Goal: Contribute content: Add original content to the website for others to see

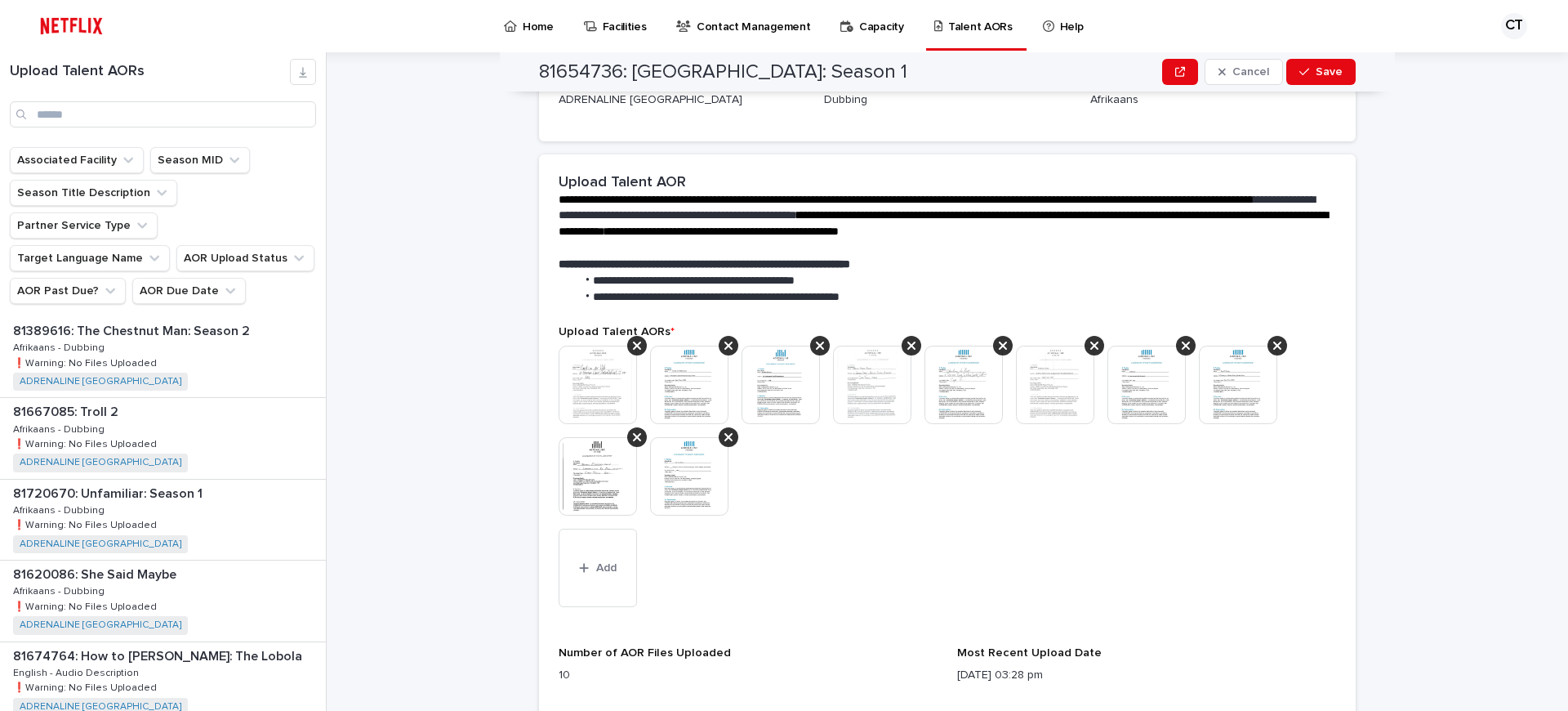
scroll to position [325, 0]
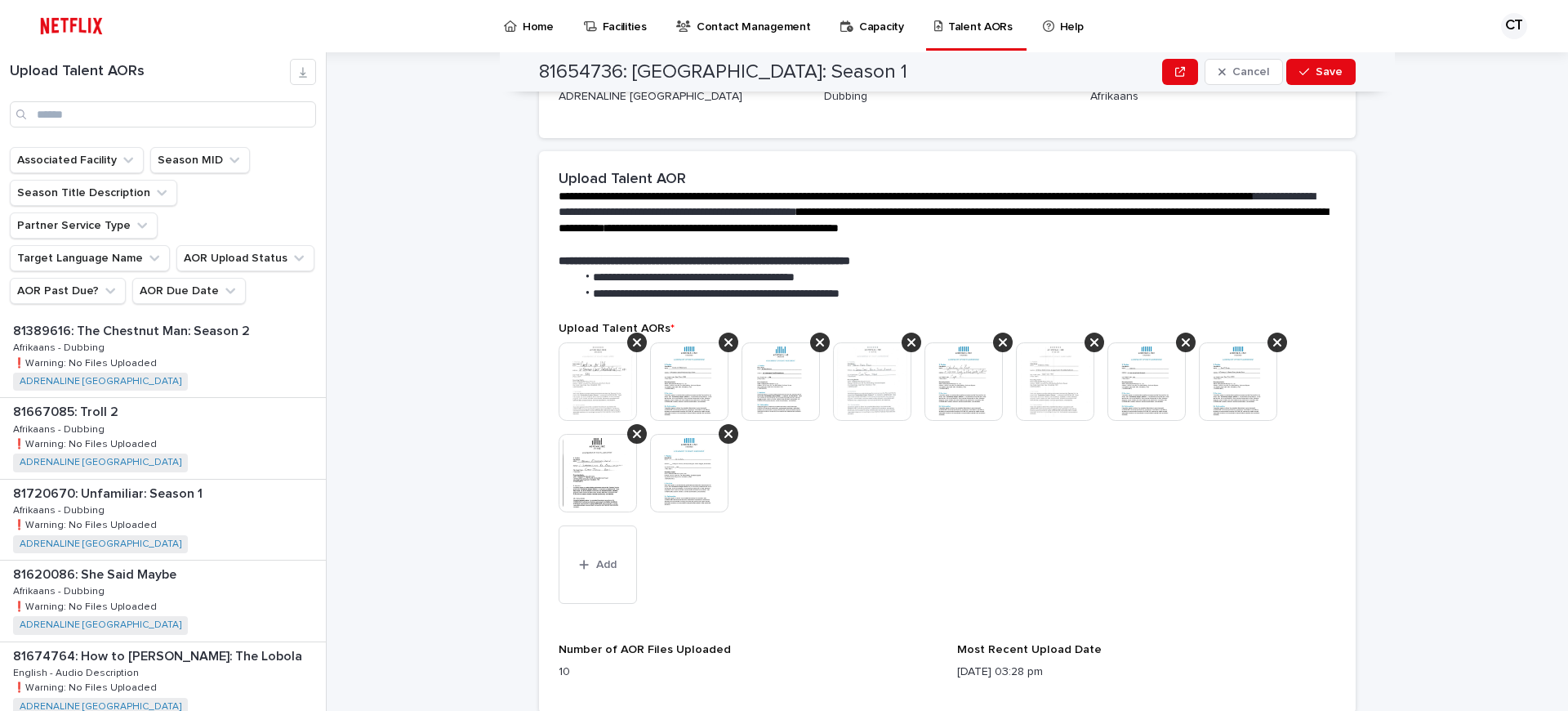
click at [694, 482] on img at bounding box center [689, 473] width 78 height 78
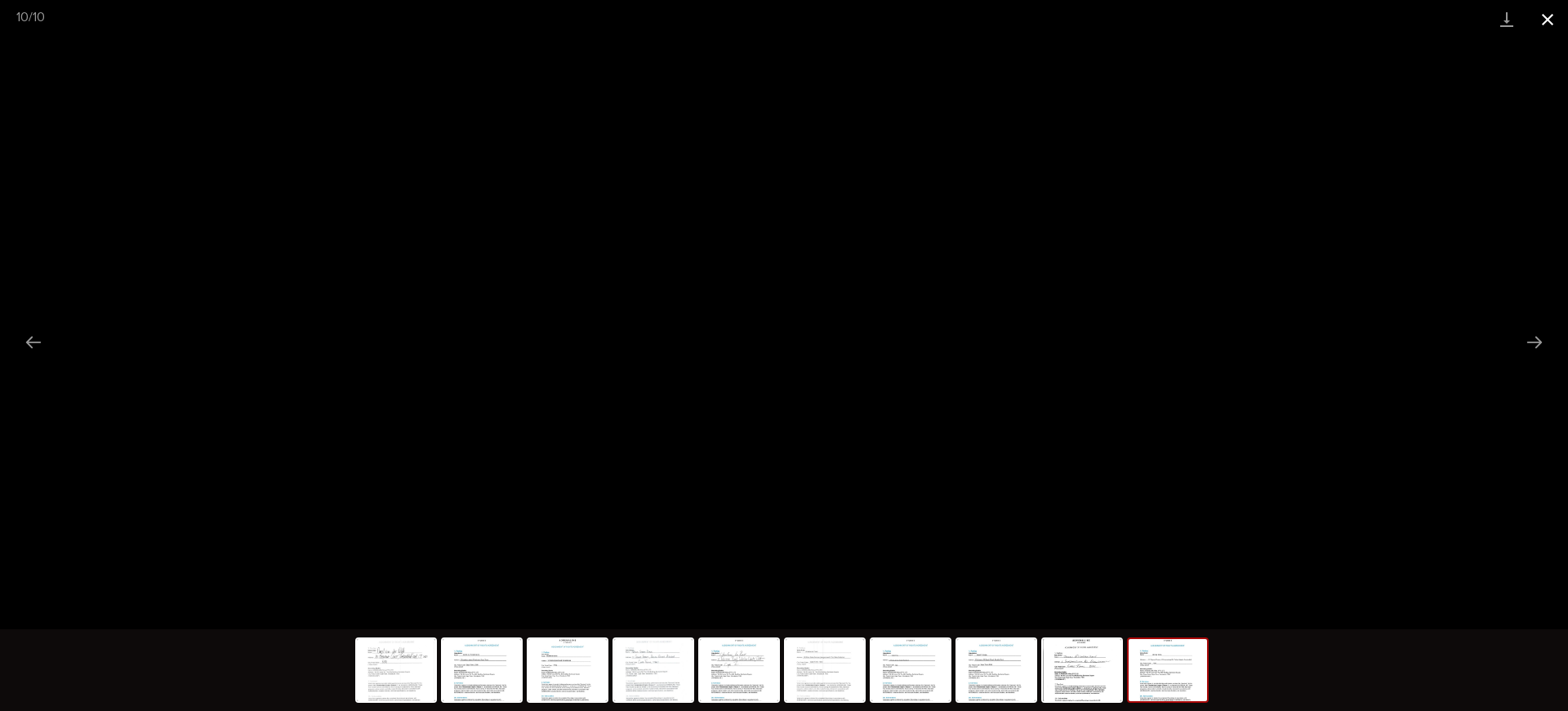
click at [1545, 13] on button "Close gallery" at bounding box center [1547, 19] width 41 height 38
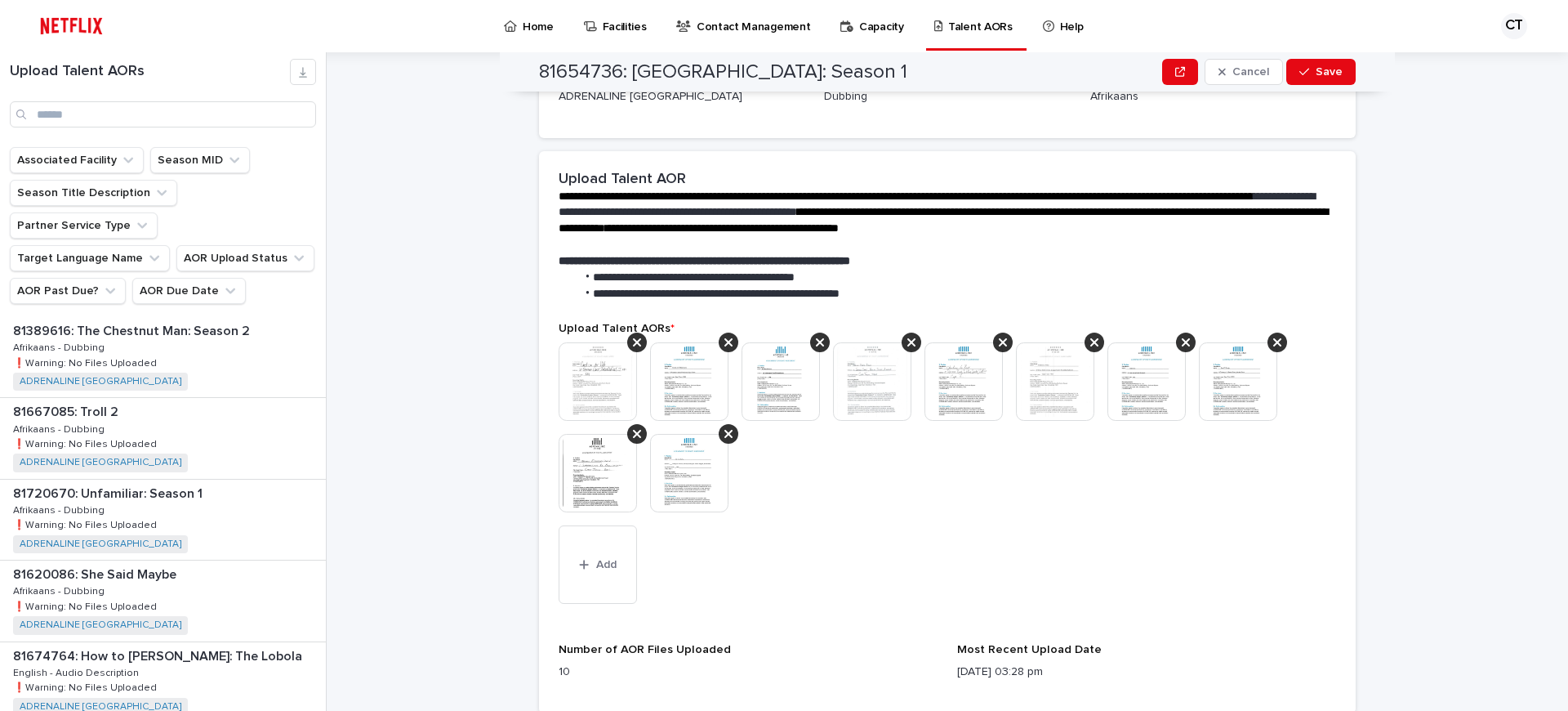
click at [676, 482] on img at bounding box center [689, 473] width 78 height 78
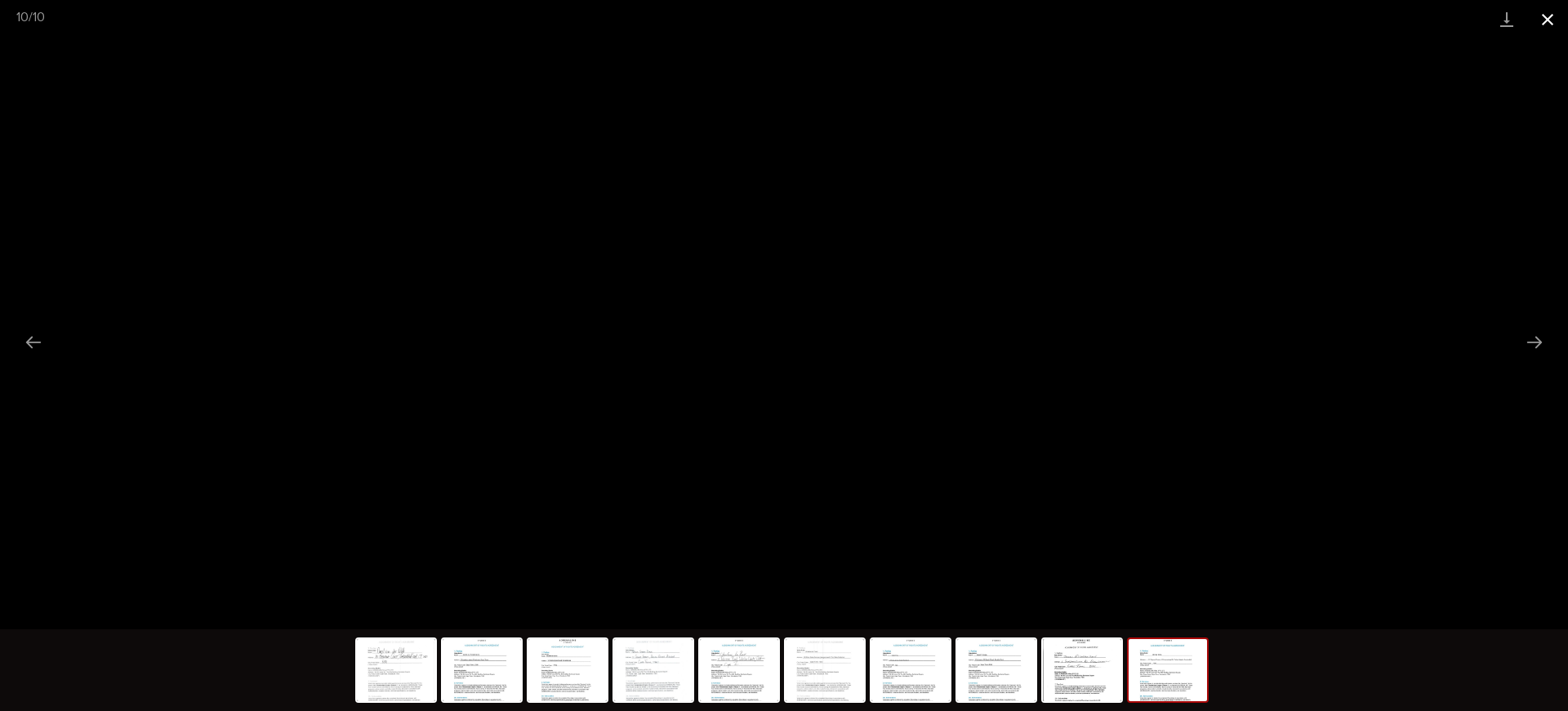
click at [1547, 12] on button "Close gallery" at bounding box center [1547, 19] width 41 height 38
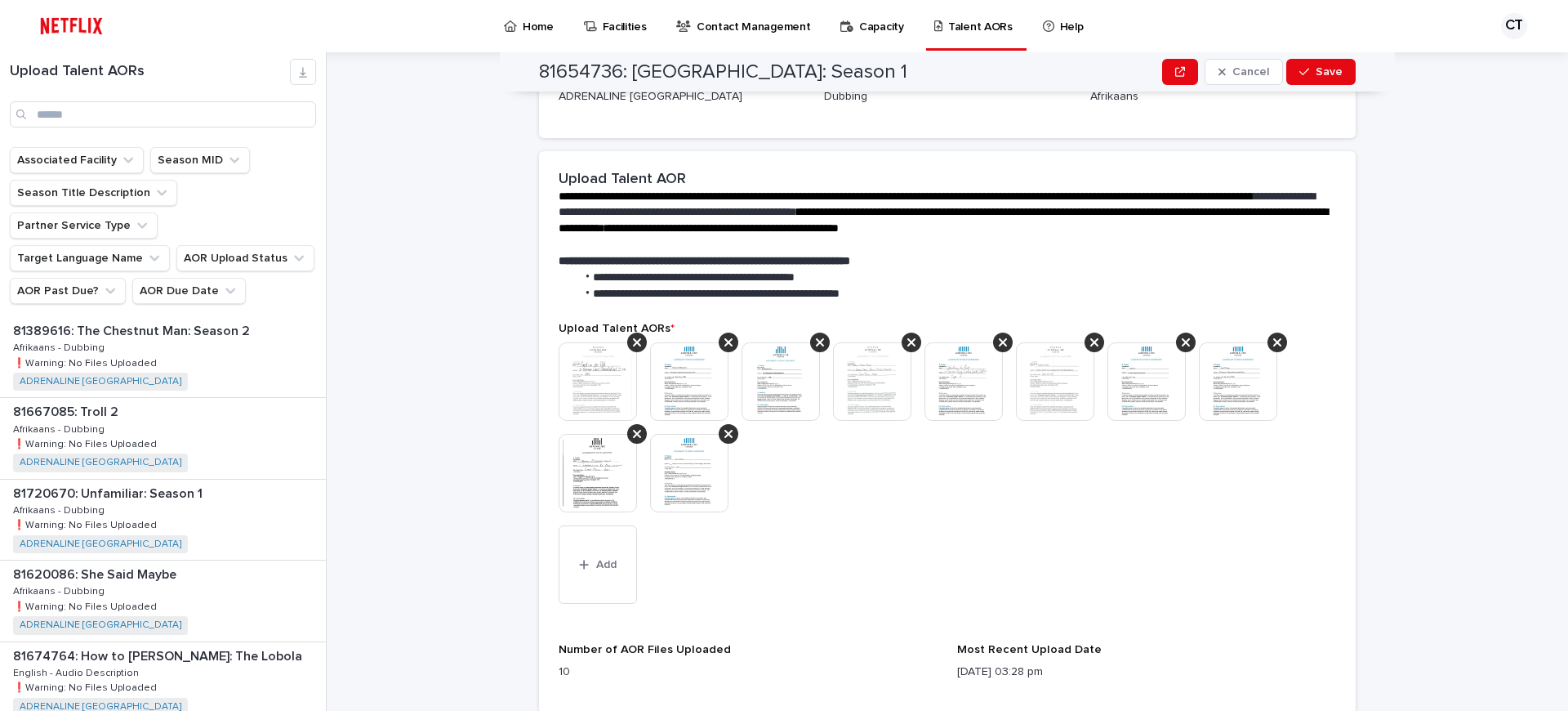
click at [601, 455] on img at bounding box center [598, 473] width 78 height 78
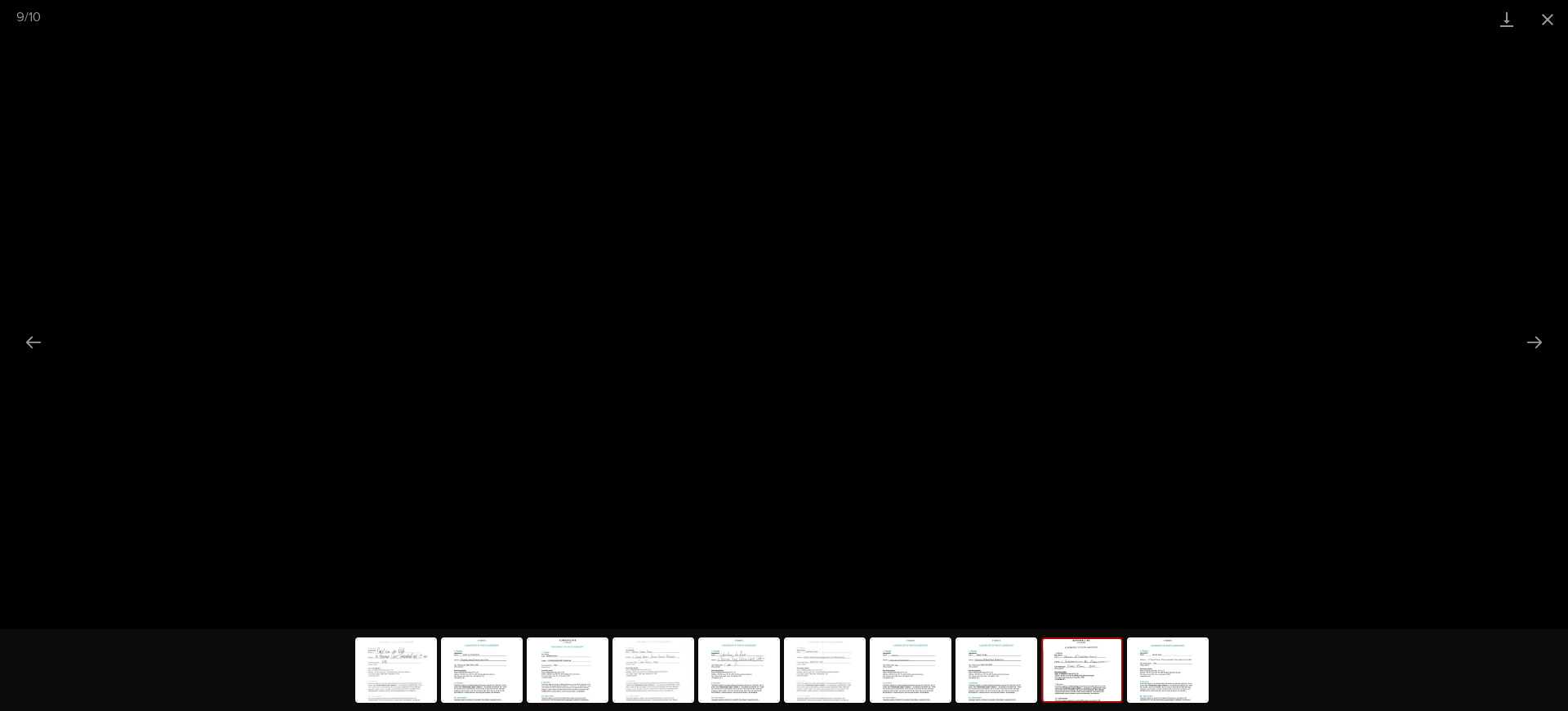
drag, startPoint x: 1548, startPoint y: 19, endPoint x: 1028, endPoint y: 18, distance: 520.0
click at [1548, 19] on button "Close gallery" at bounding box center [1547, 19] width 41 height 38
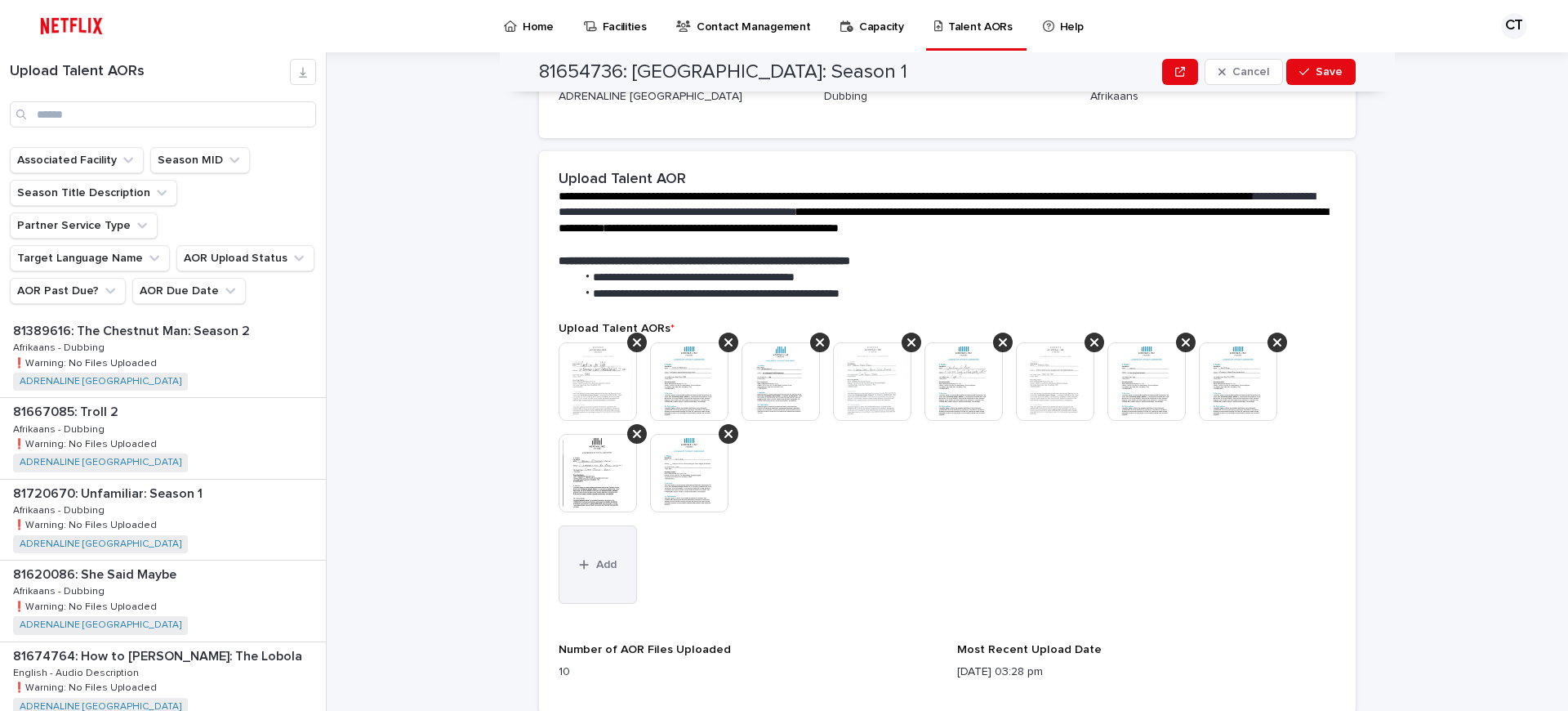
click at [602, 563] on span "Add" at bounding box center [606, 564] width 20 height 11
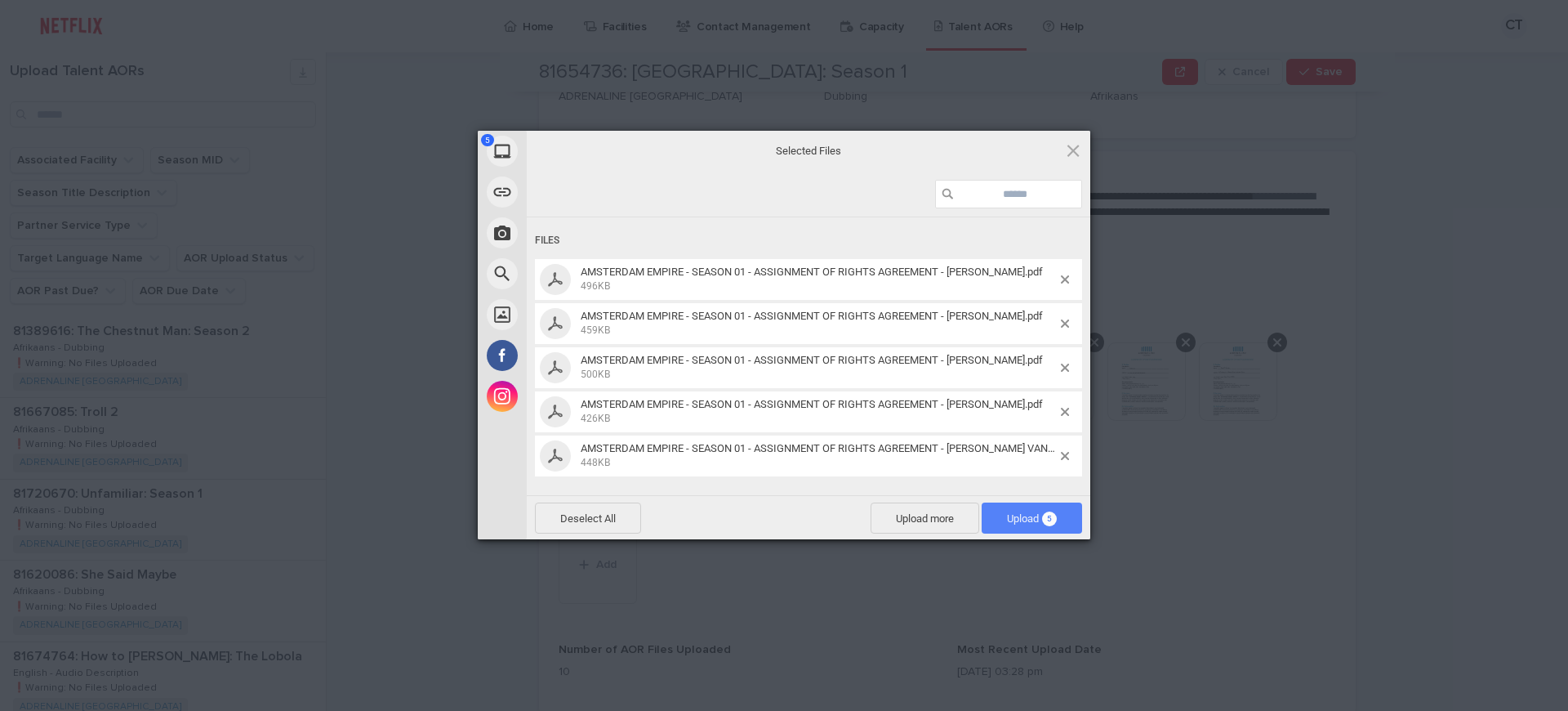
click at [1008, 516] on span "Upload 5" at bounding box center [1031, 518] width 49 height 12
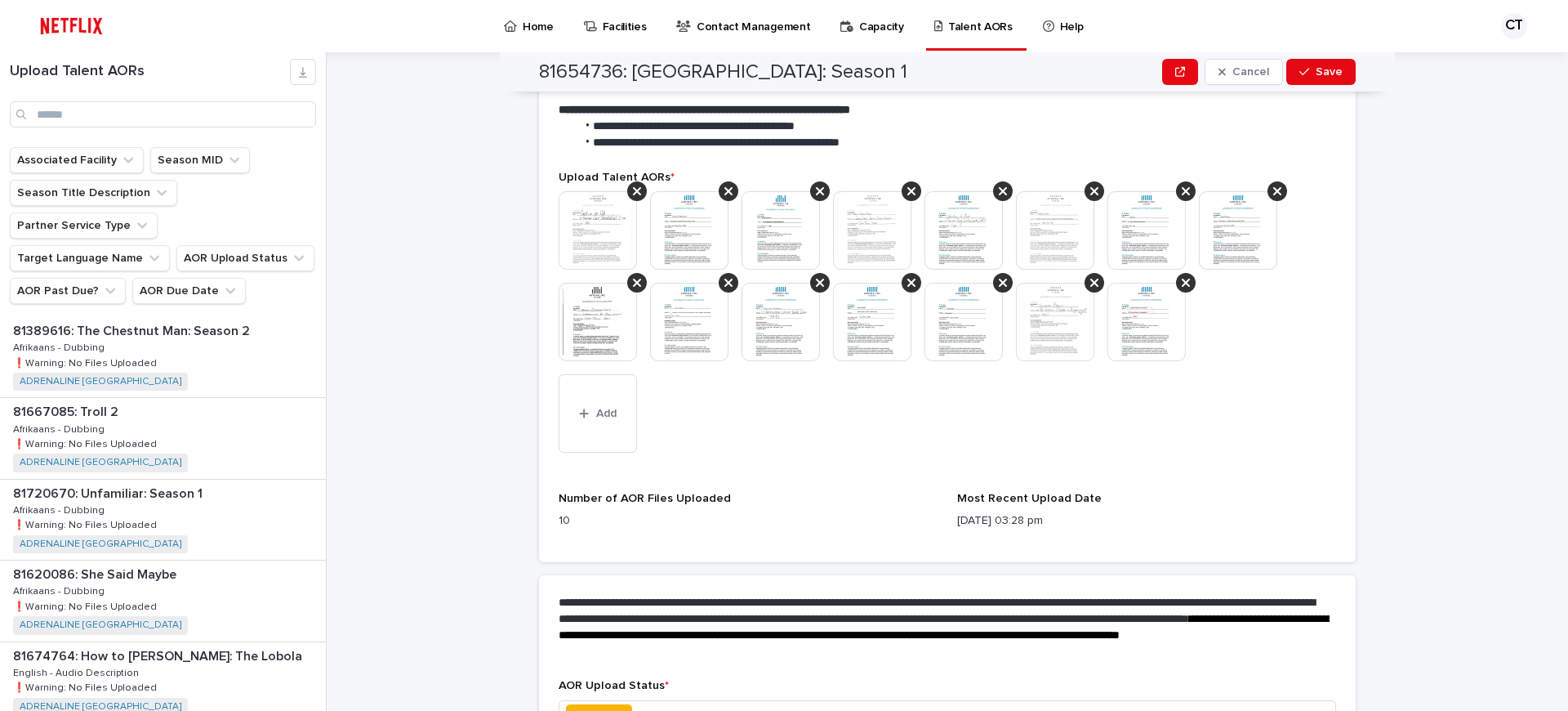
scroll to position [441, 0]
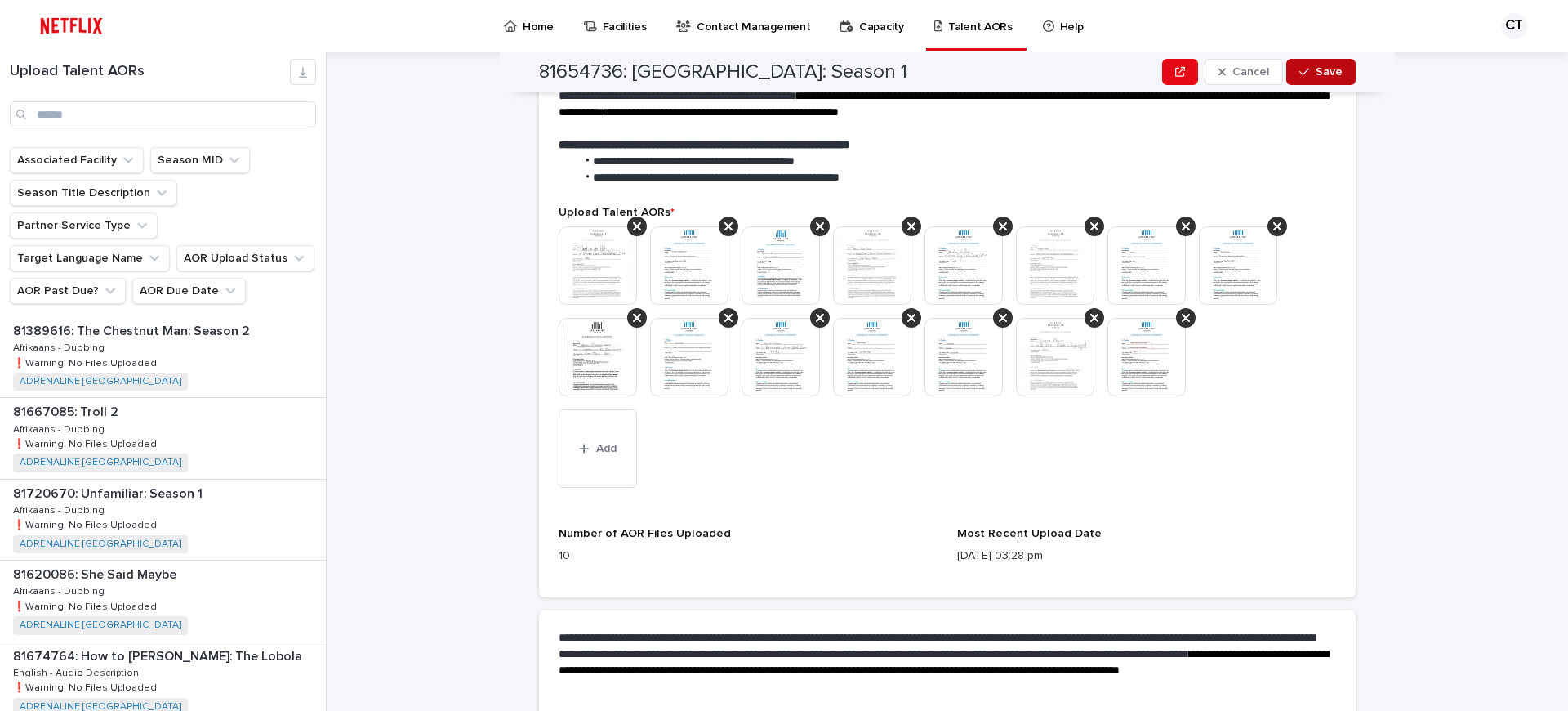
click at [1333, 71] on span "Save" at bounding box center [1329, 72] width 27 height 11
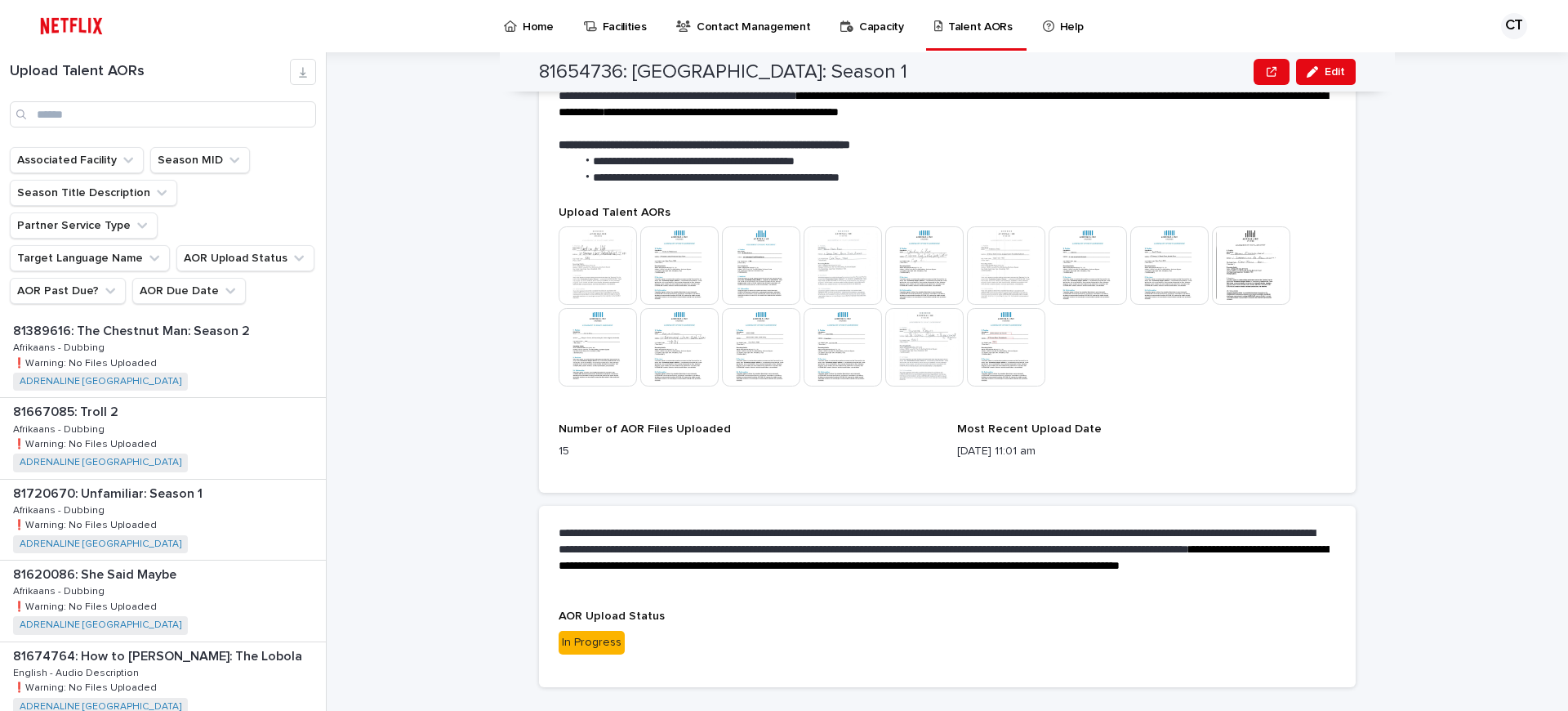
scroll to position [433, 0]
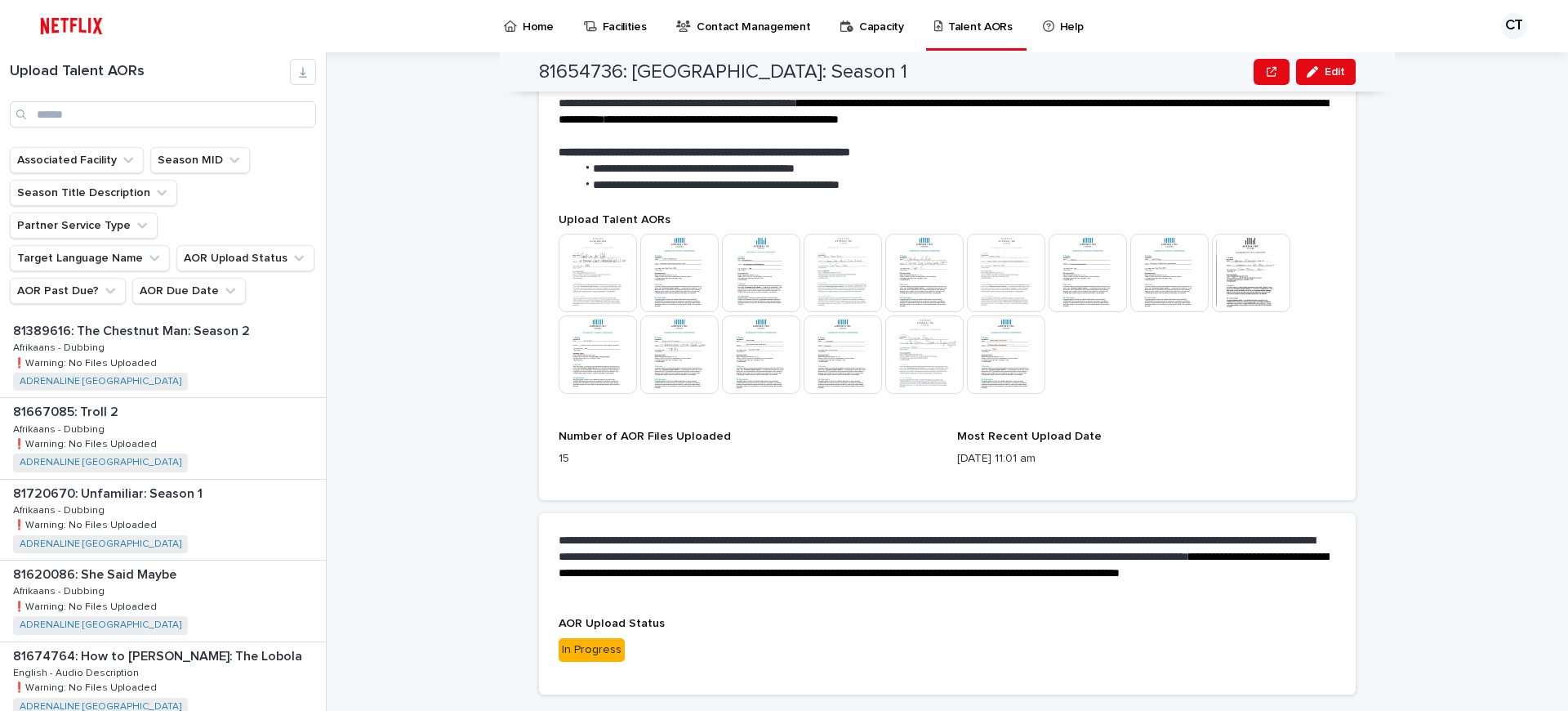
click at [585, 263] on img at bounding box center [598, 272] width 78 height 78
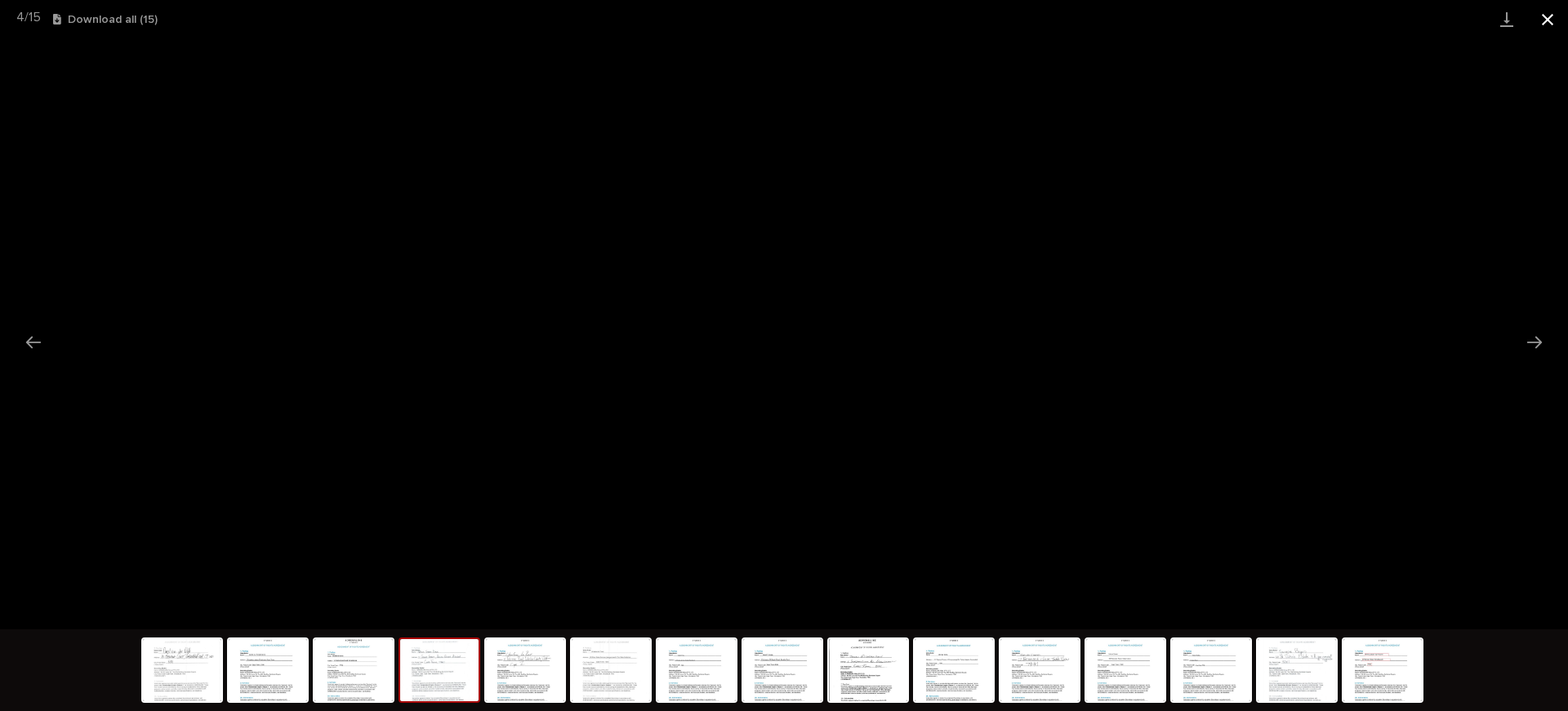
drag, startPoint x: 1546, startPoint y: 14, endPoint x: 1539, endPoint y: 18, distance: 8.1
click at [1546, 14] on button "Close gallery" at bounding box center [1547, 19] width 41 height 38
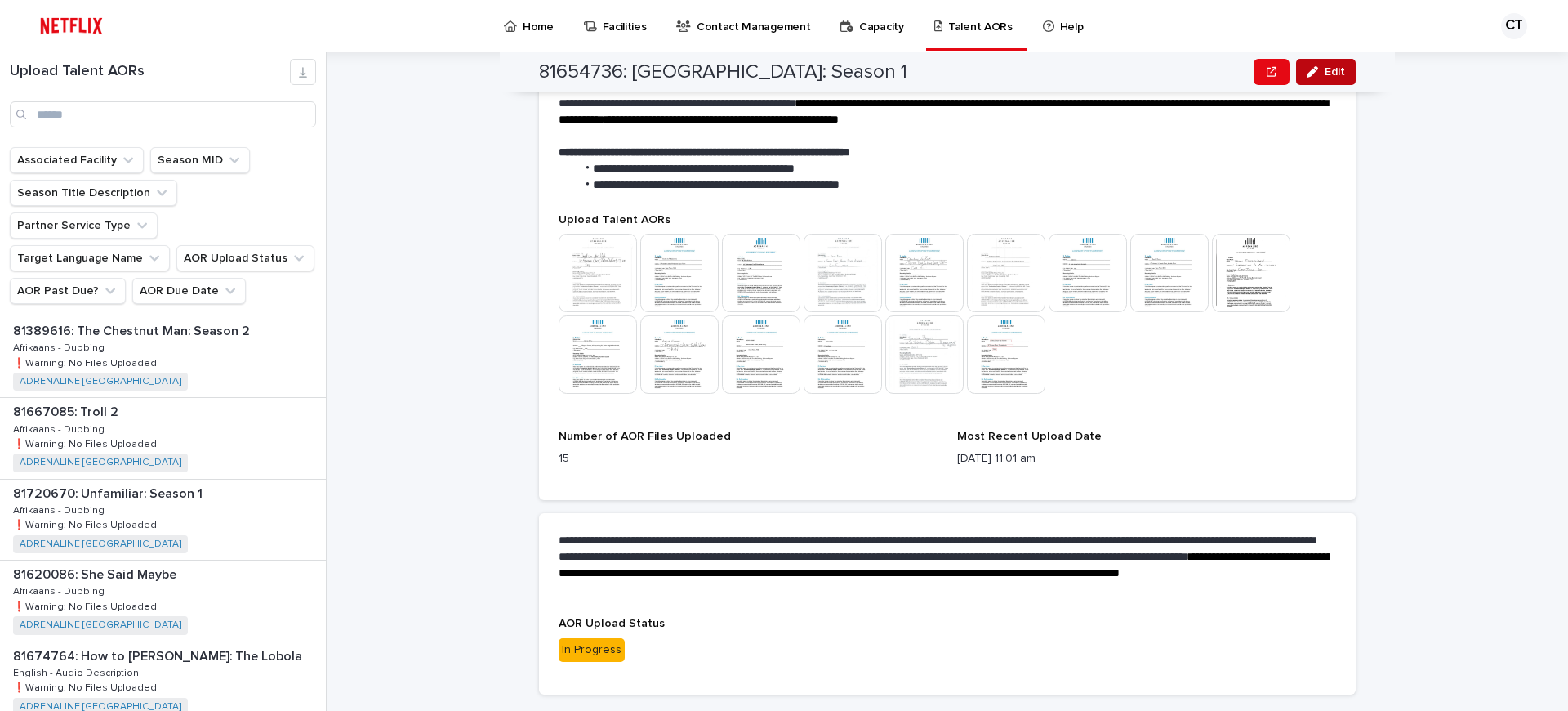
click at [1332, 69] on span "Edit" at bounding box center [1334, 72] width 20 height 11
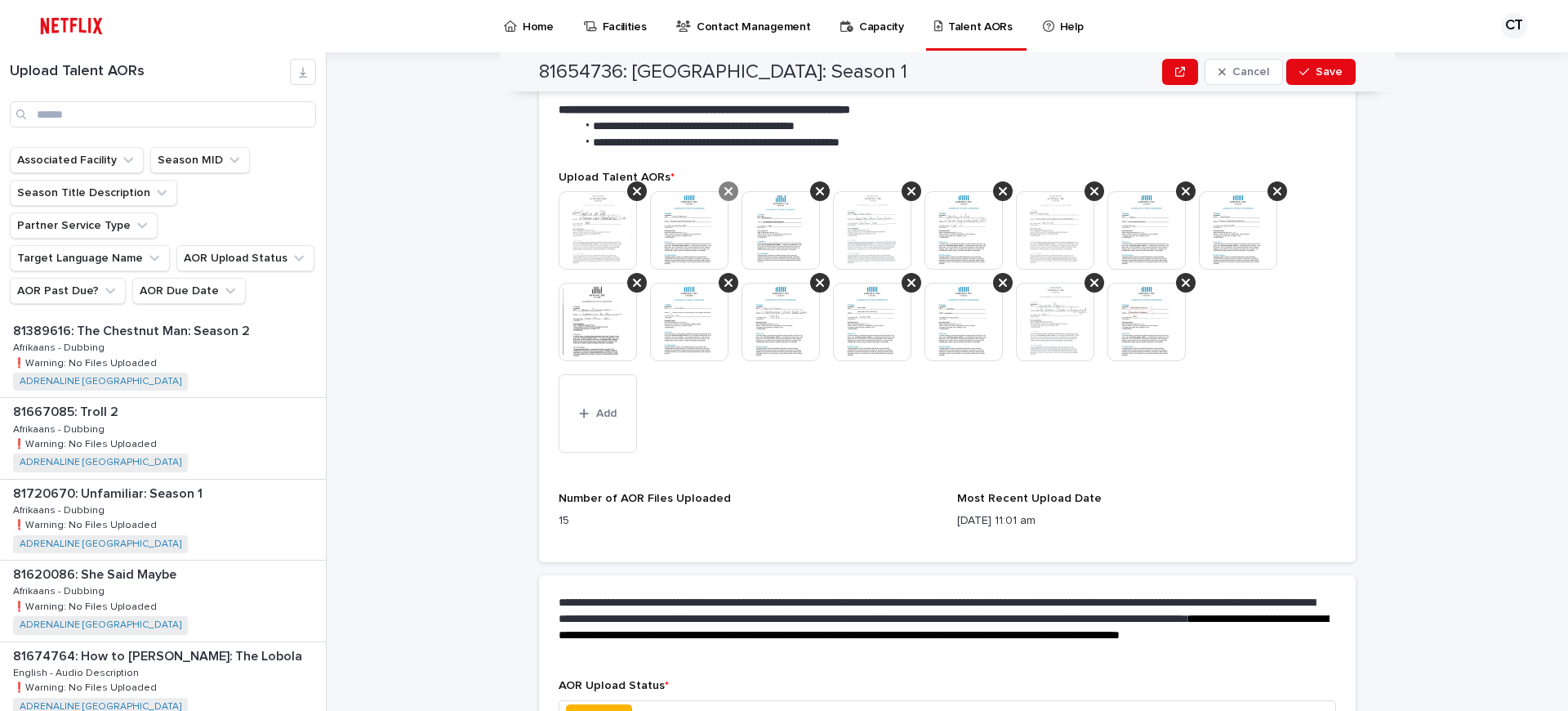
click at [638, 188] on icon at bounding box center [637, 191] width 9 height 9
click at [637, 192] on icon at bounding box center [637, 191] width 9 height 9
click at [637, 191] on icon at bounding box center [637, 191] width 9 height 9
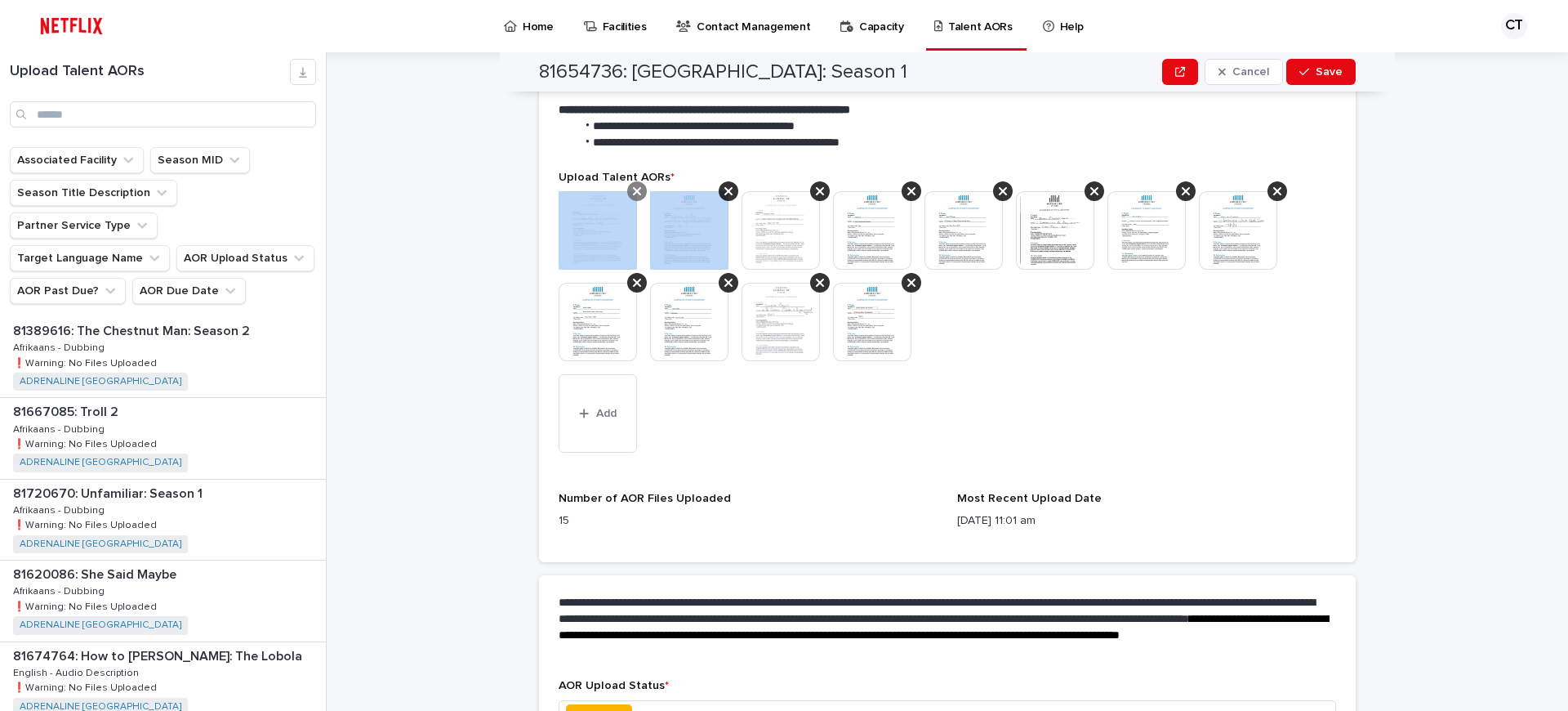
click at [637, 191] on icon at bounding box center [637, 191] width 9 height 9
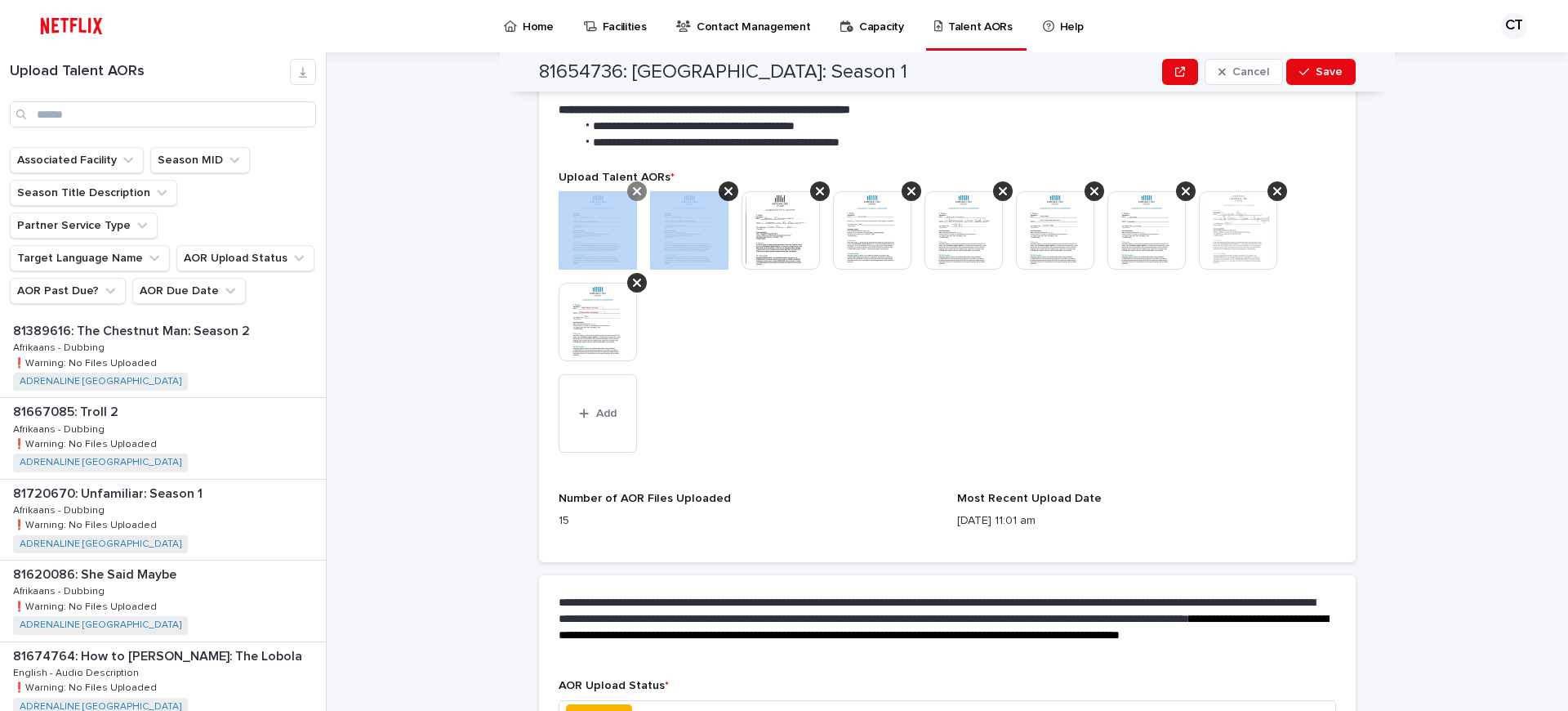
click at [637, 191] on icon at bounding box center [637, 191] width 9 height 9
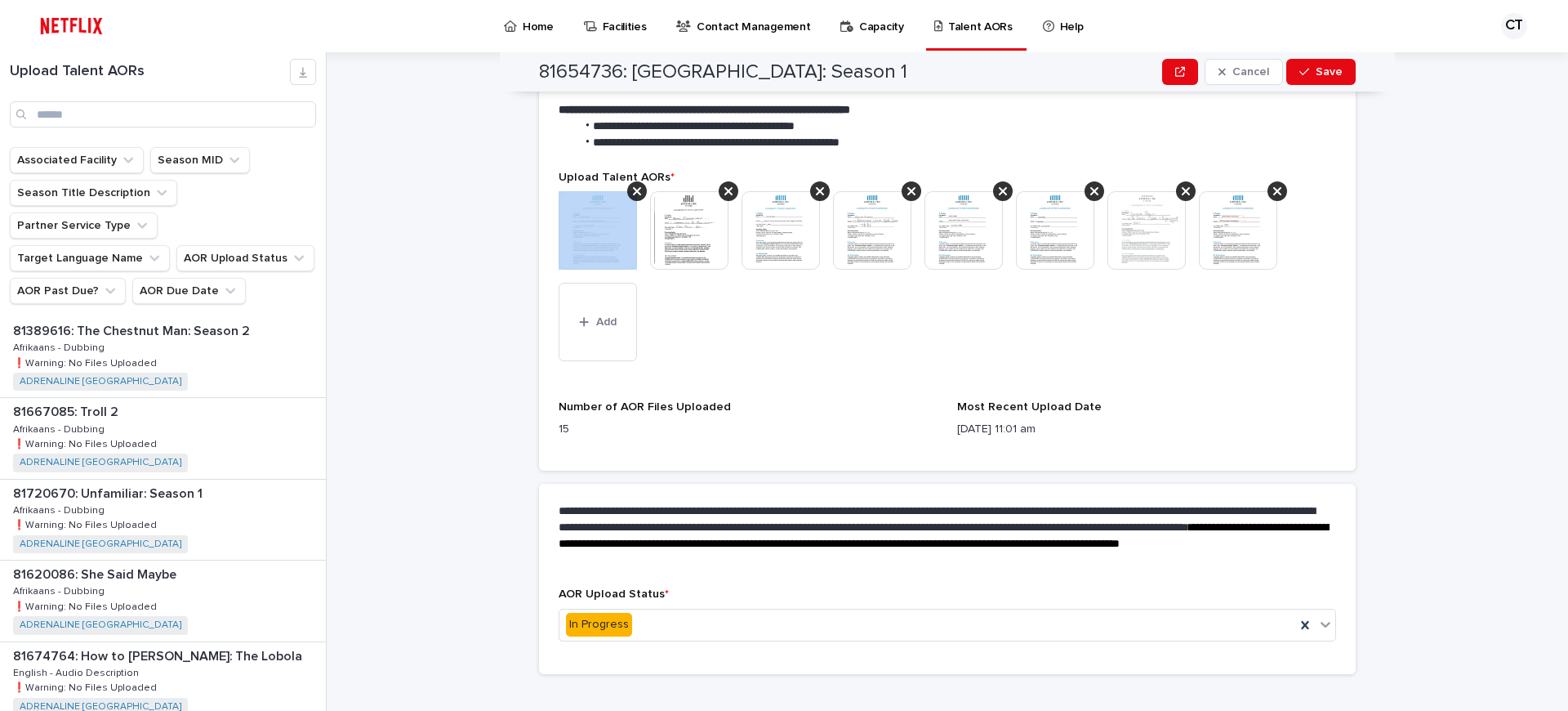
scroll to position [429, 0]
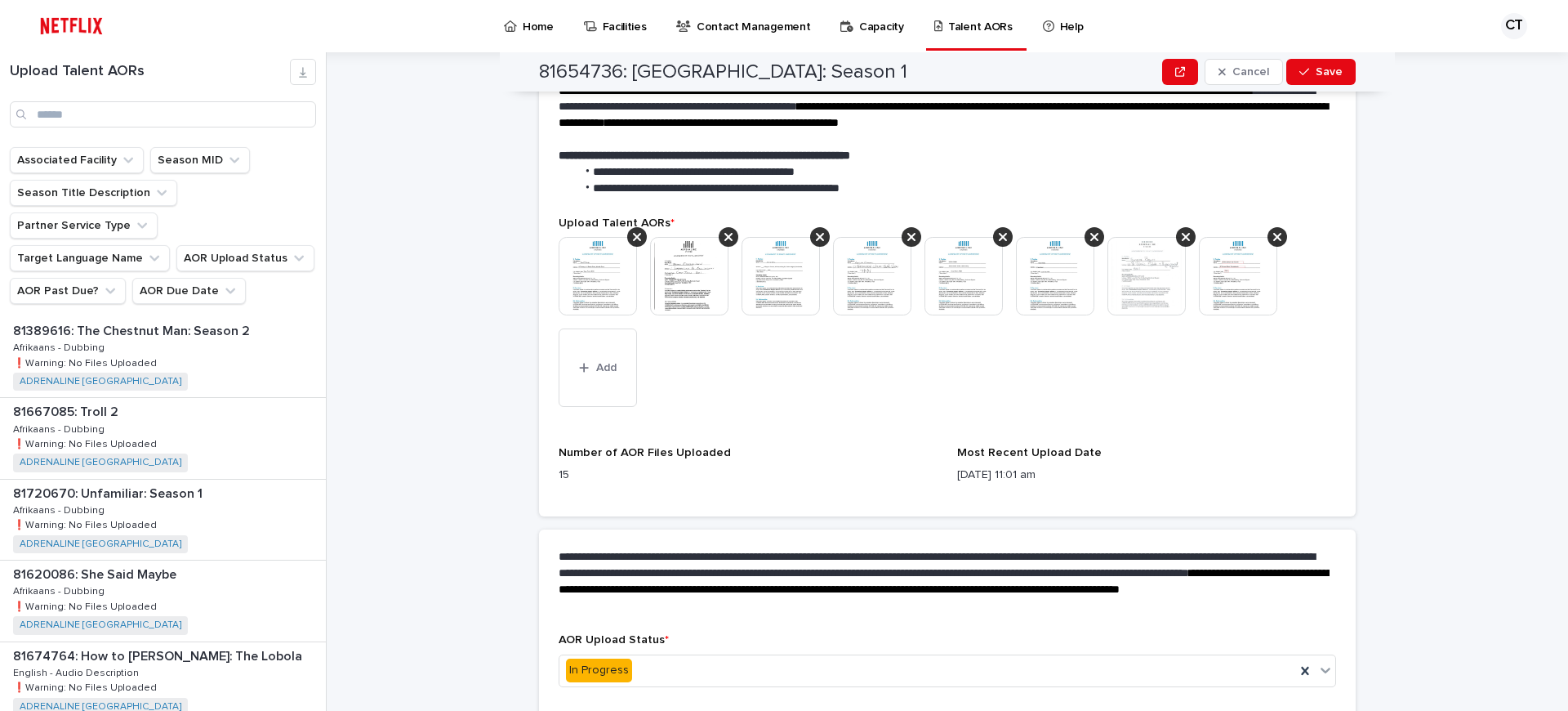
click at [638, 236] on icon at bounding box center [637, 237] width 9 height 13
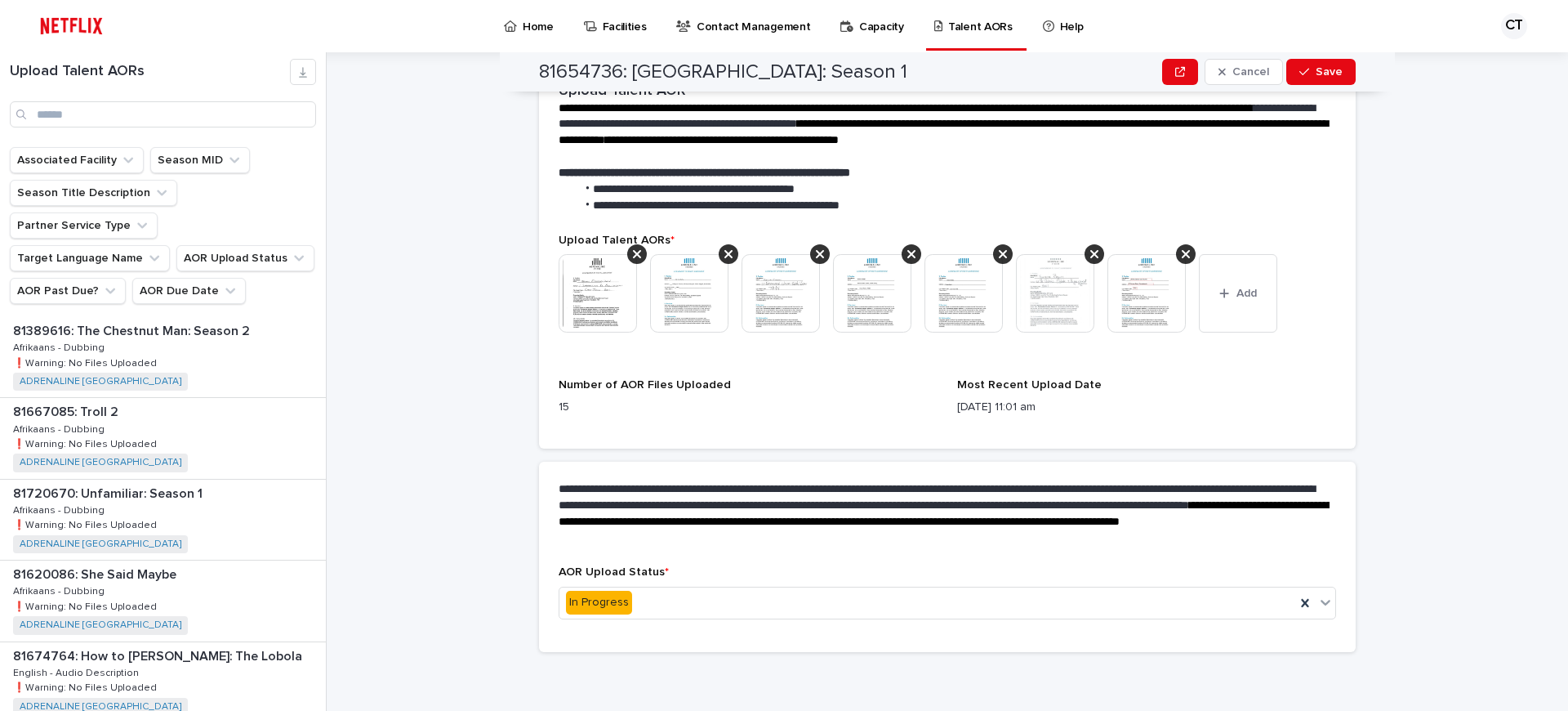
scroll to position [387, 0]
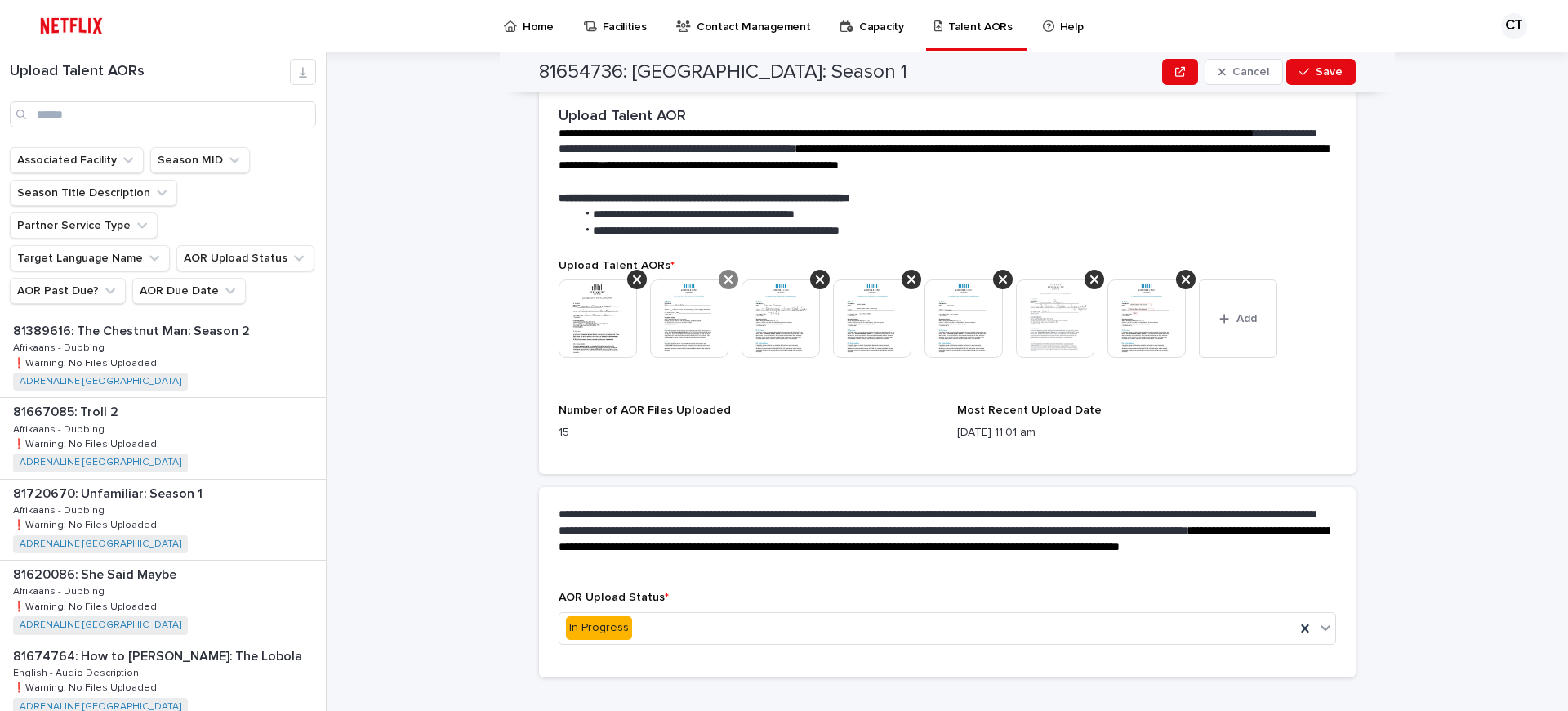
click at [637, 276] on icon at bounding box center [637, 280] width 9 height 13
click at [639, 281] on icon at bounding box center [637, 279] width 9 height 9
click at [639, 280] on icon at bounding box center [637, 280] width 9 height 13
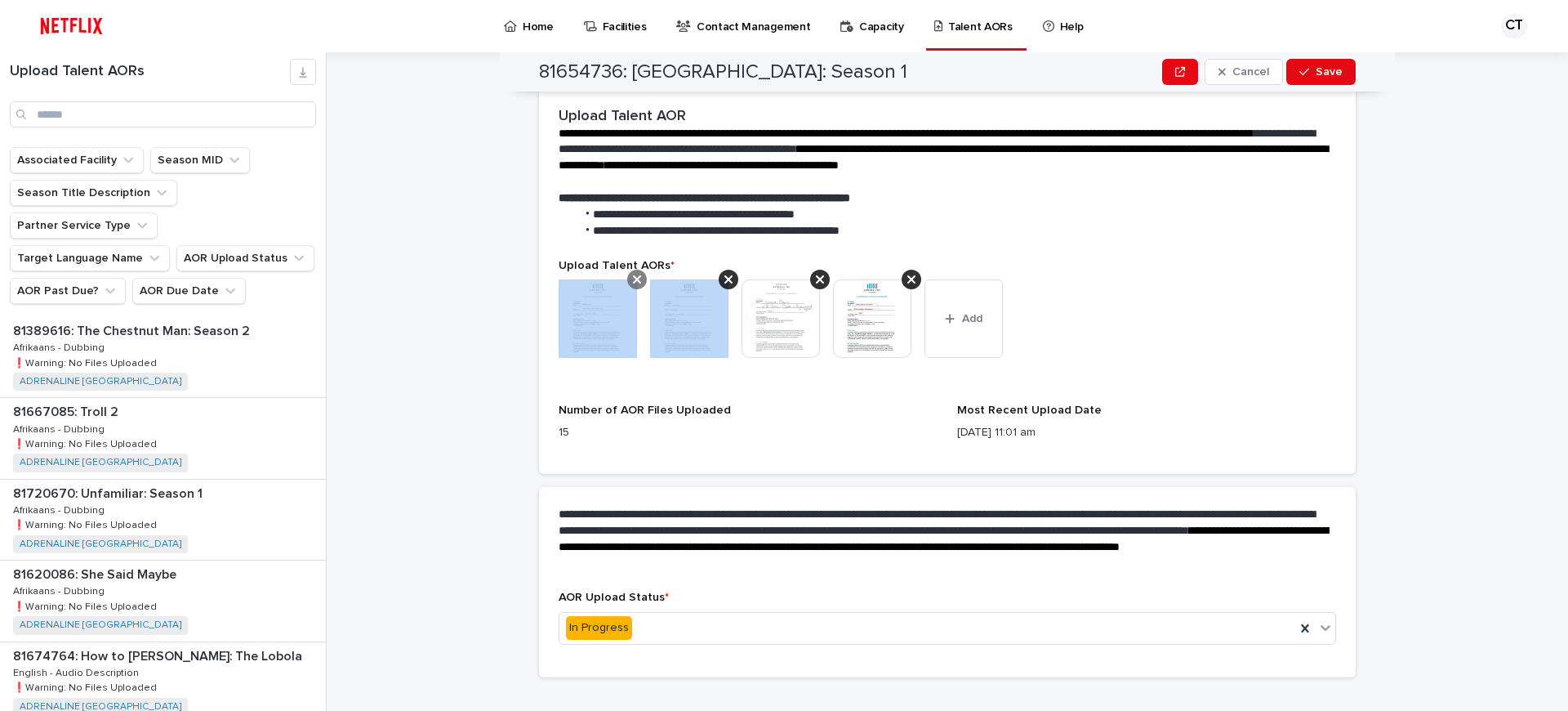
click at [639, 280] on icon at bounding box center [637, 280] width 9 height 13
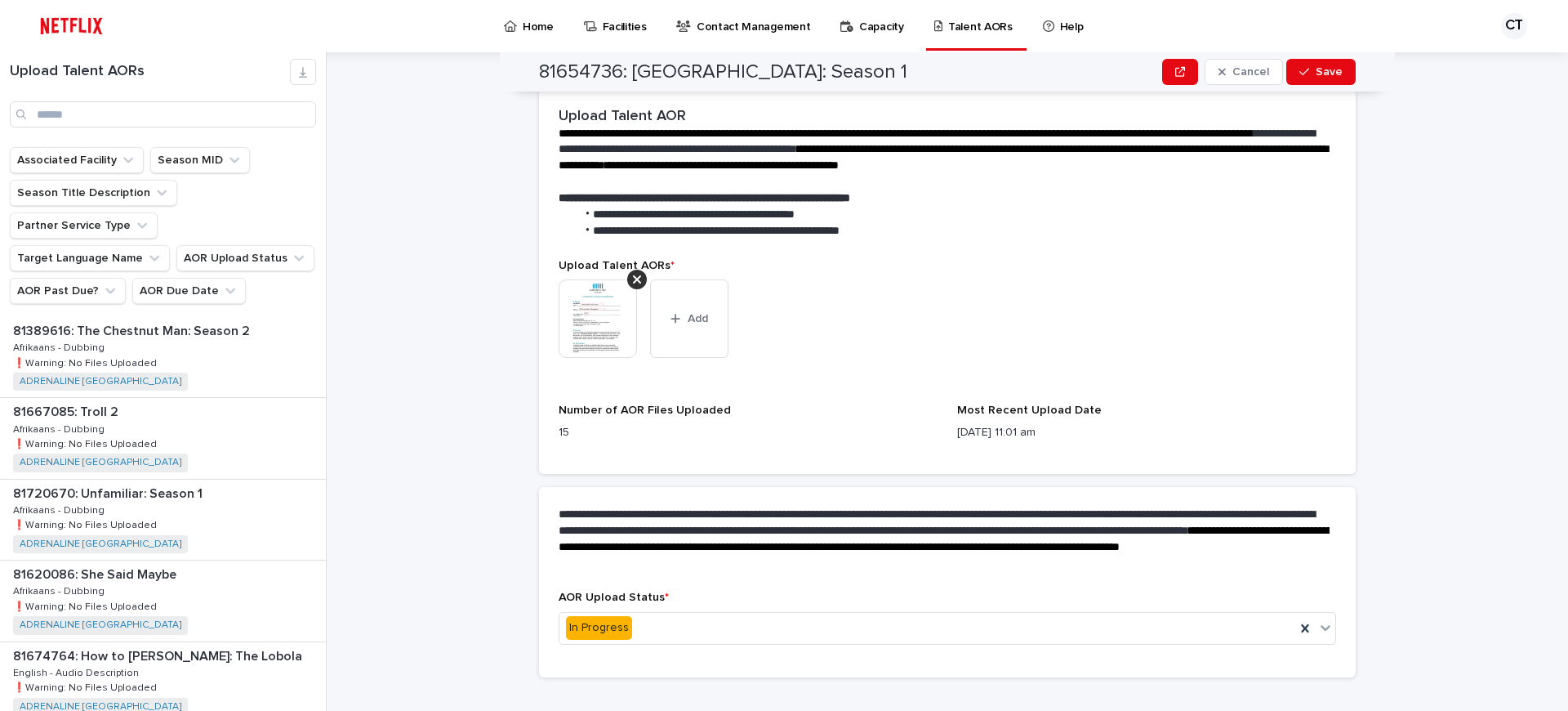
click at [639, 280] on icon at bounding box center [637, 280] width 9 height 13
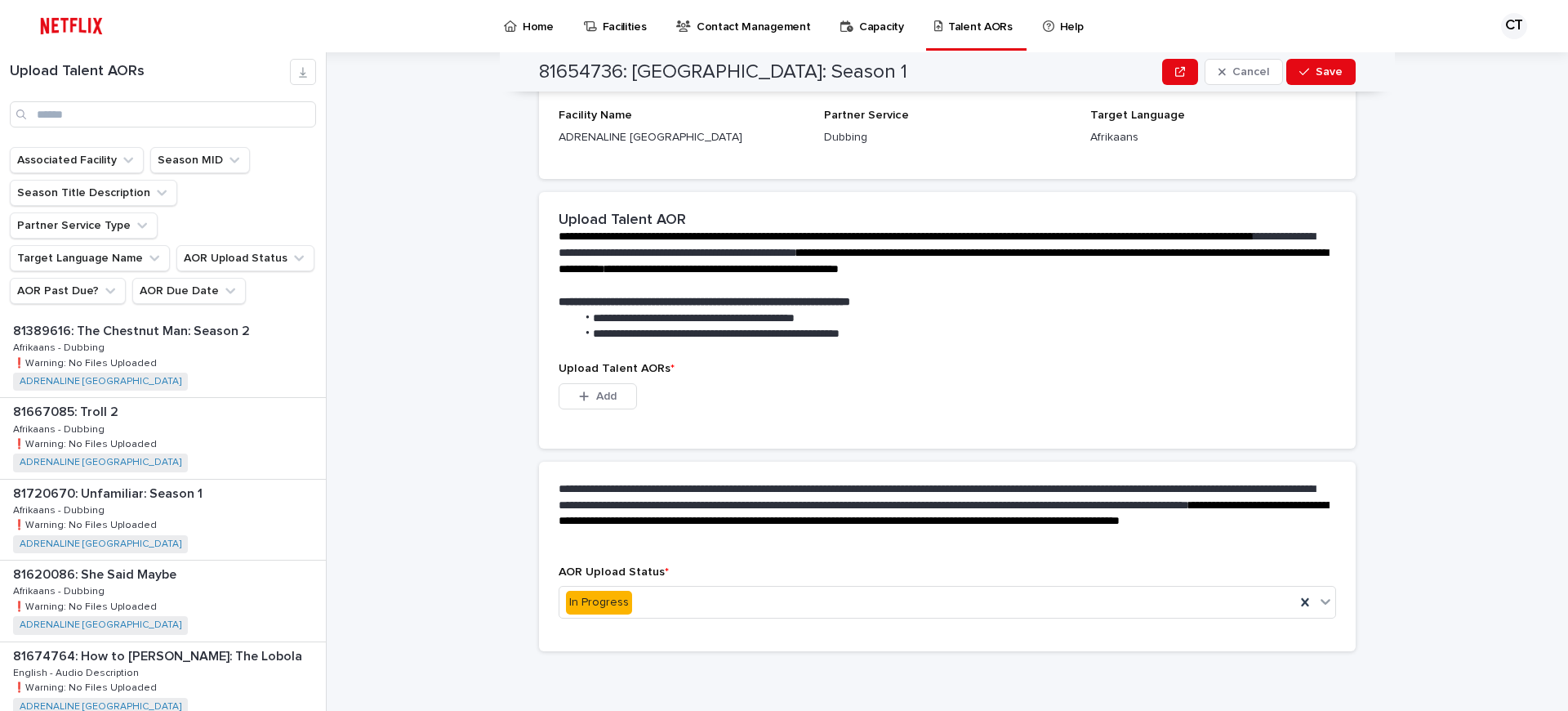
scroll to position [188, 0]
click at [602, 394] on span "Add" at bounding box center [606, 396] width 20 height 11
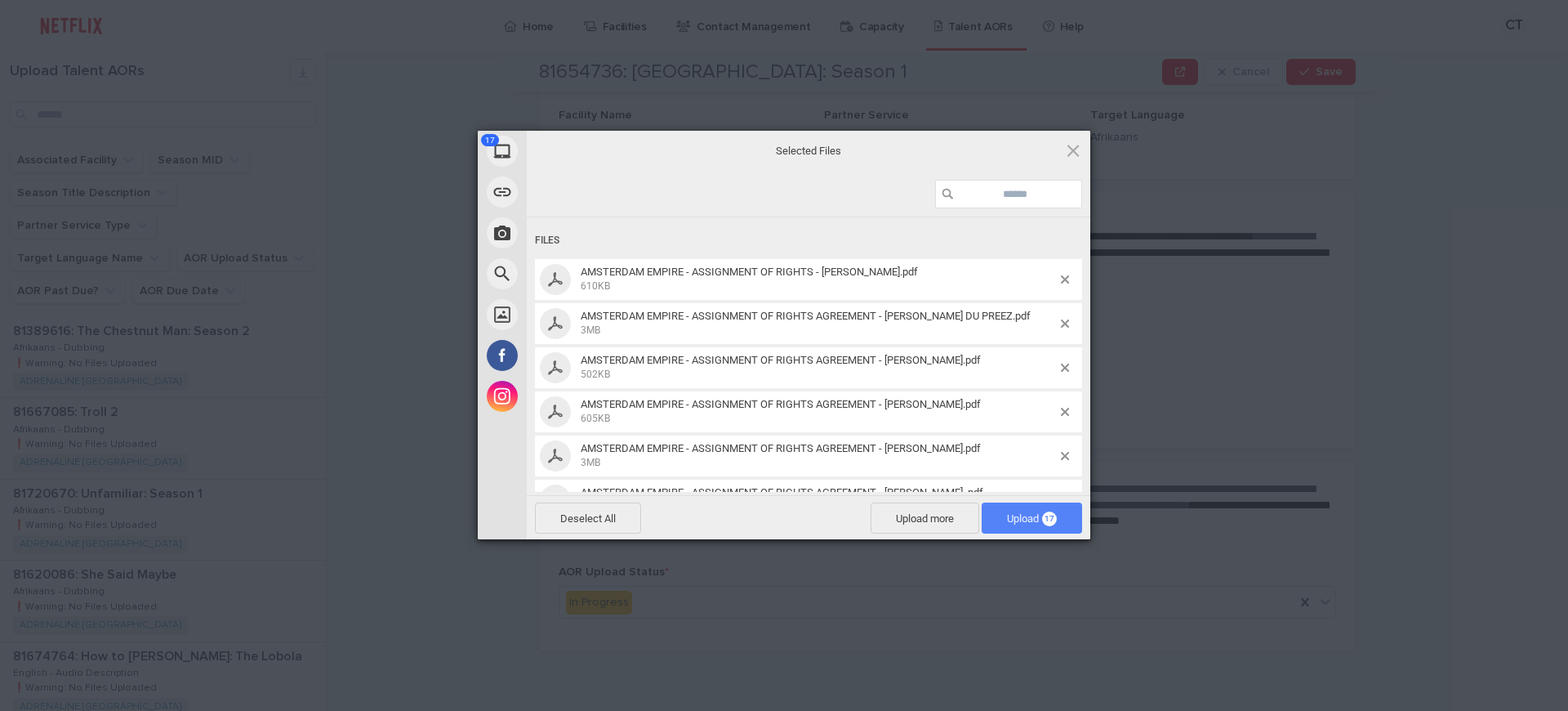
click at [1018, 523] on span "Upload 17" at bounding box center [1031, 518] width 49 height 12
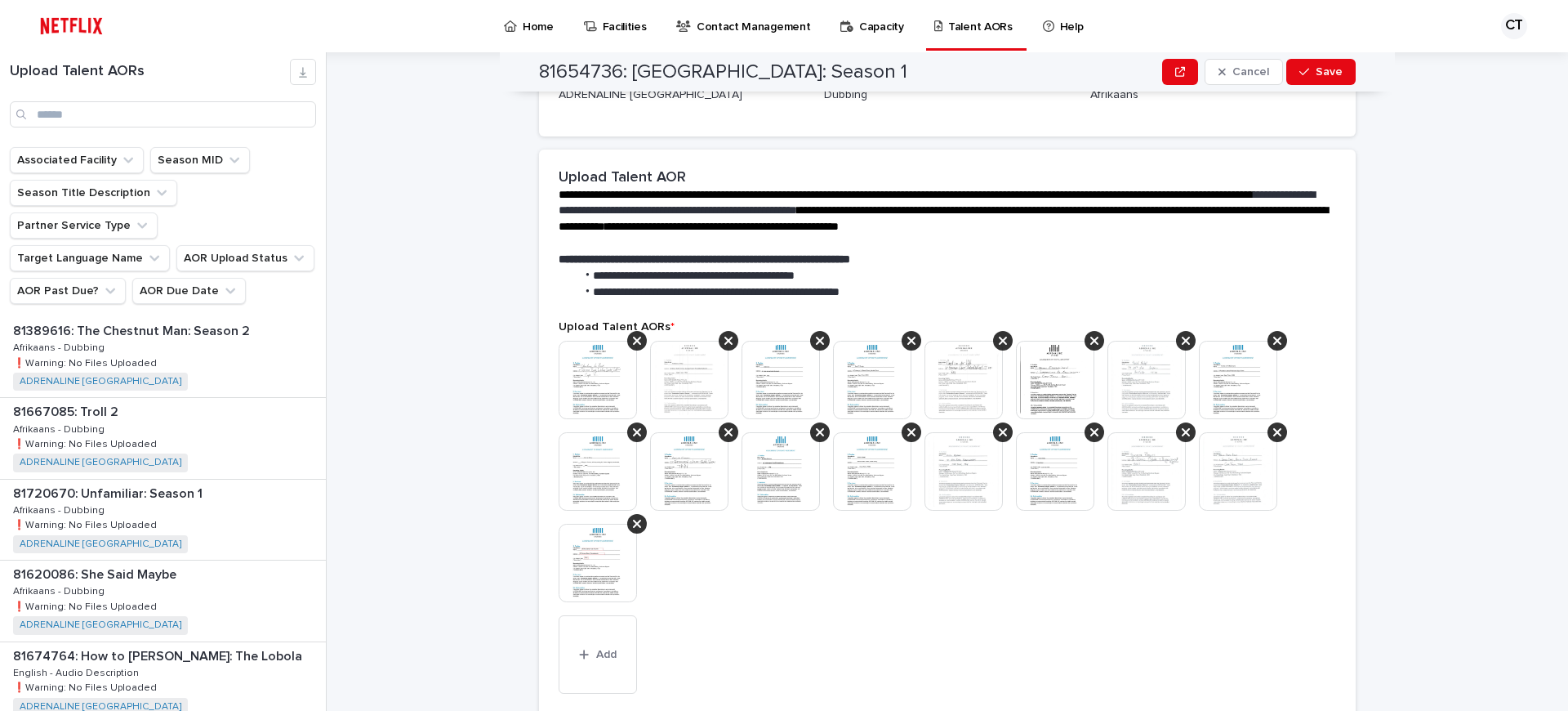
scroll to position [435, 0]
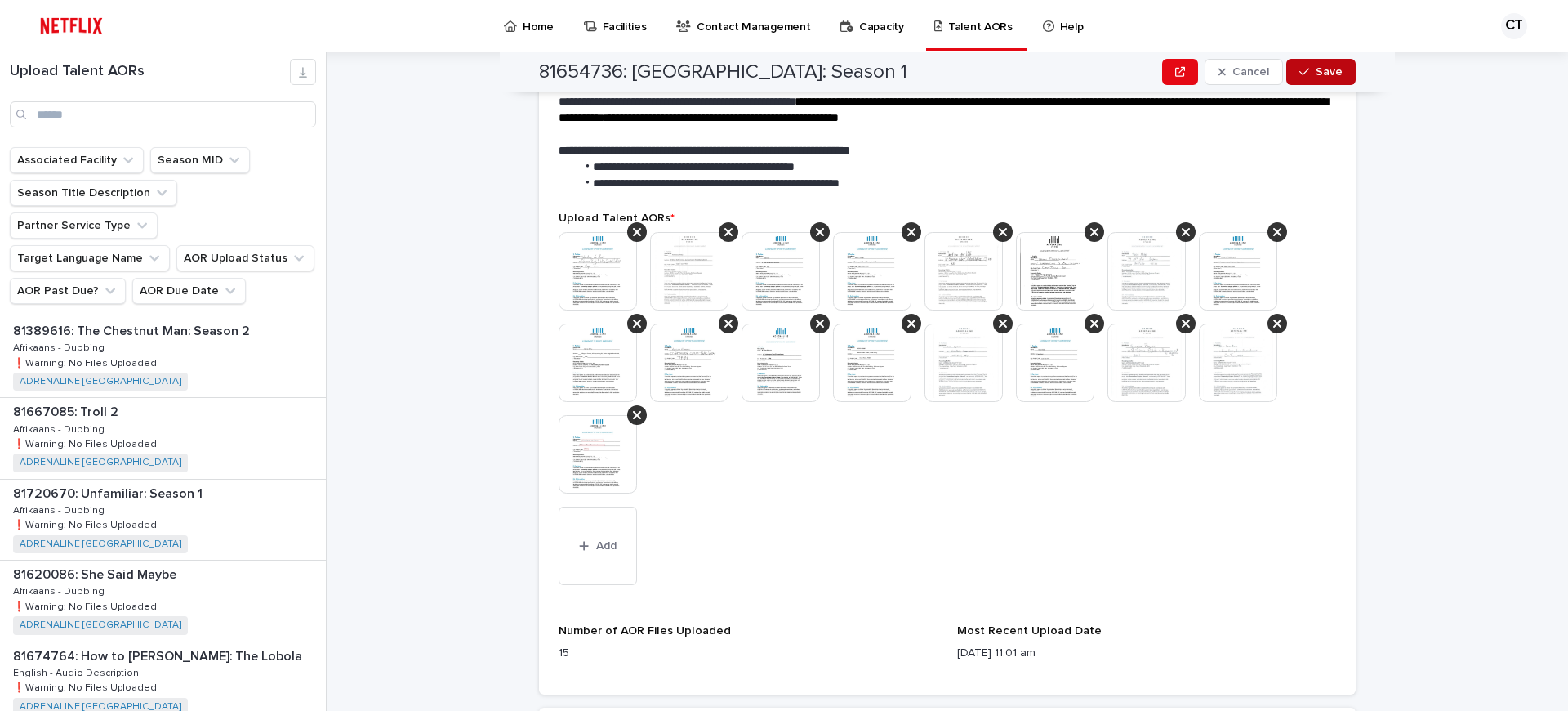
click at [1331, 69] on span "Save" at bounding box center [1329, 72] width 27 height 11
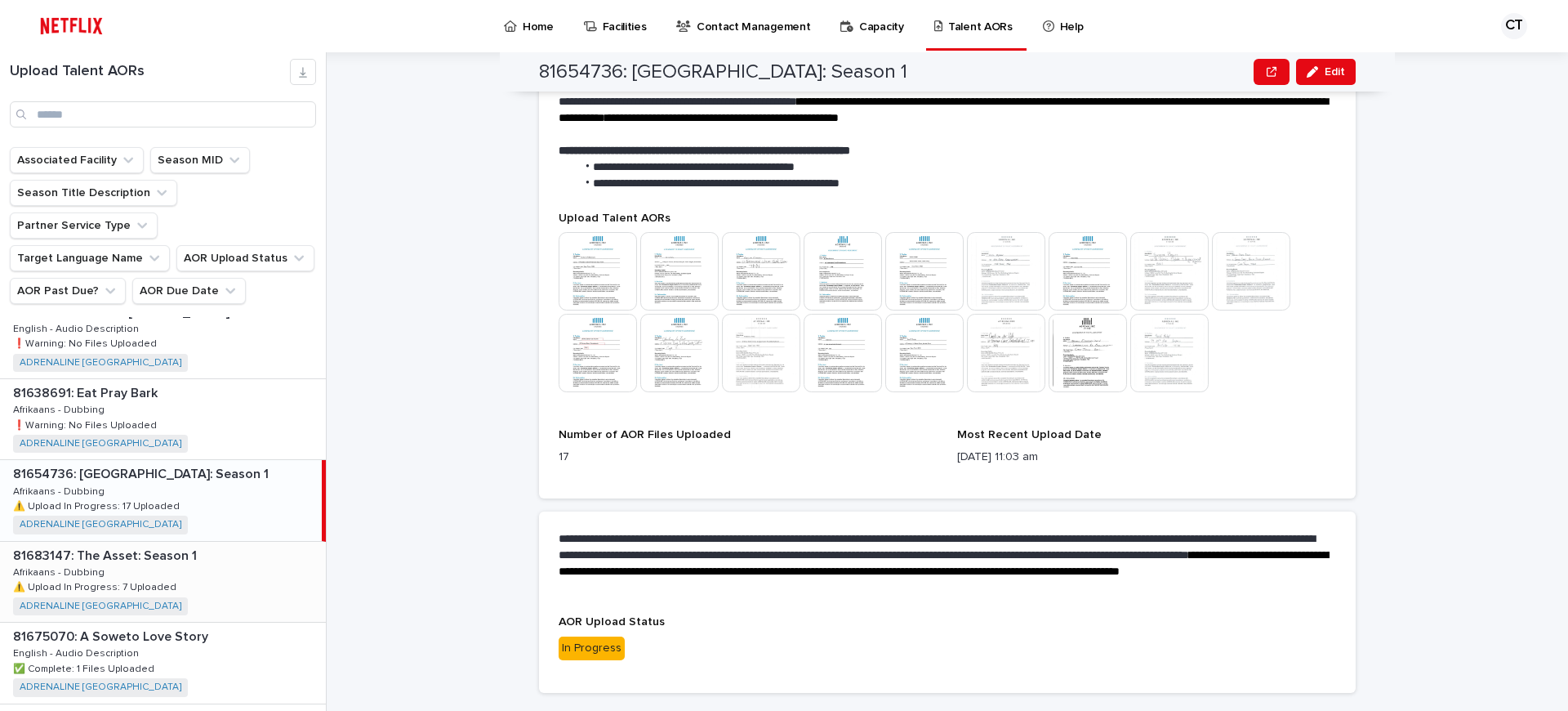
scroll to position [348, 0]
click at [147, 538] on div "81683147: The Asset: Season 1 81683147: The Asset: Season 1 Afrikaans - Dubbing…" at bounding box center [163, 578] width 325 height 80
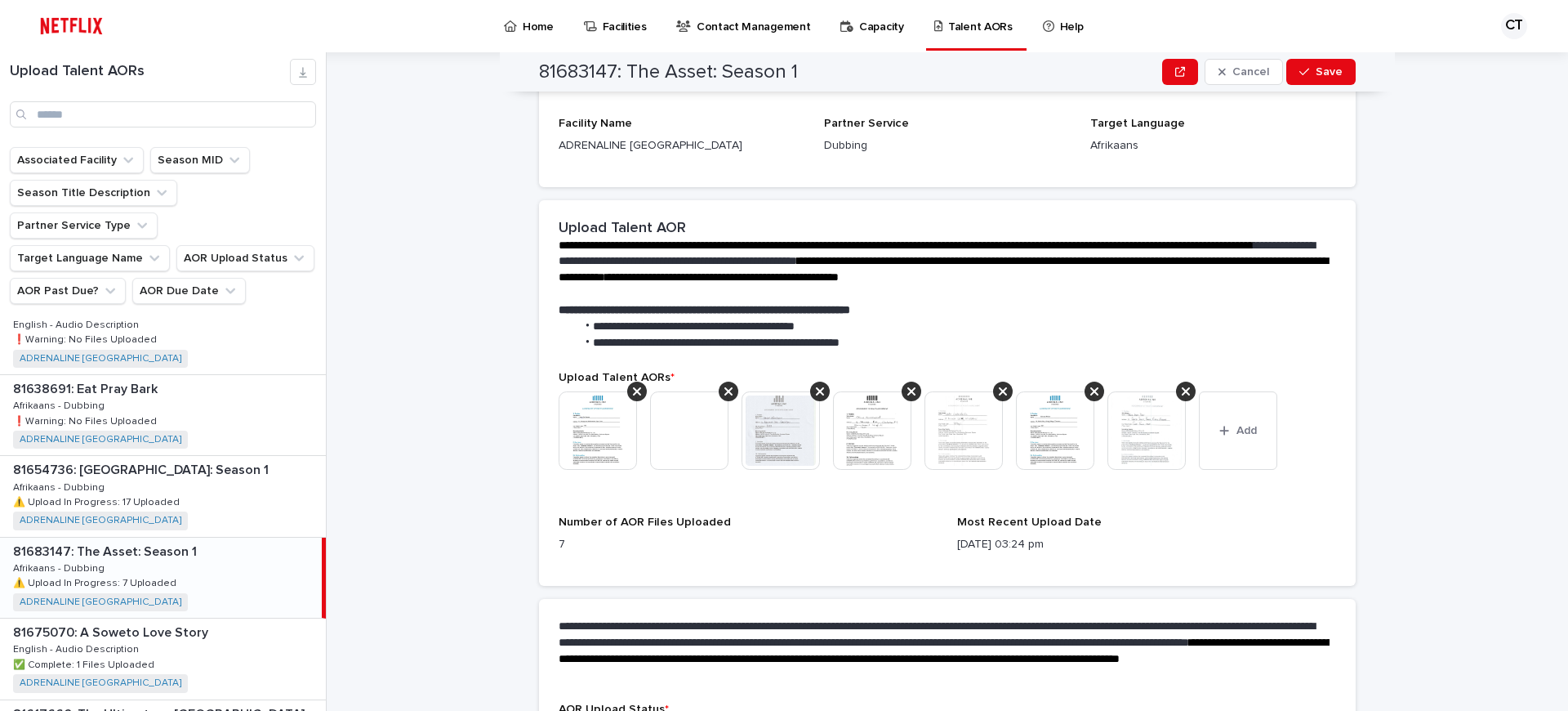
scroll to position [274, 0]
click at [1239, 425] on span "Add" at bounding box center [1246, 431] width 20 height 11
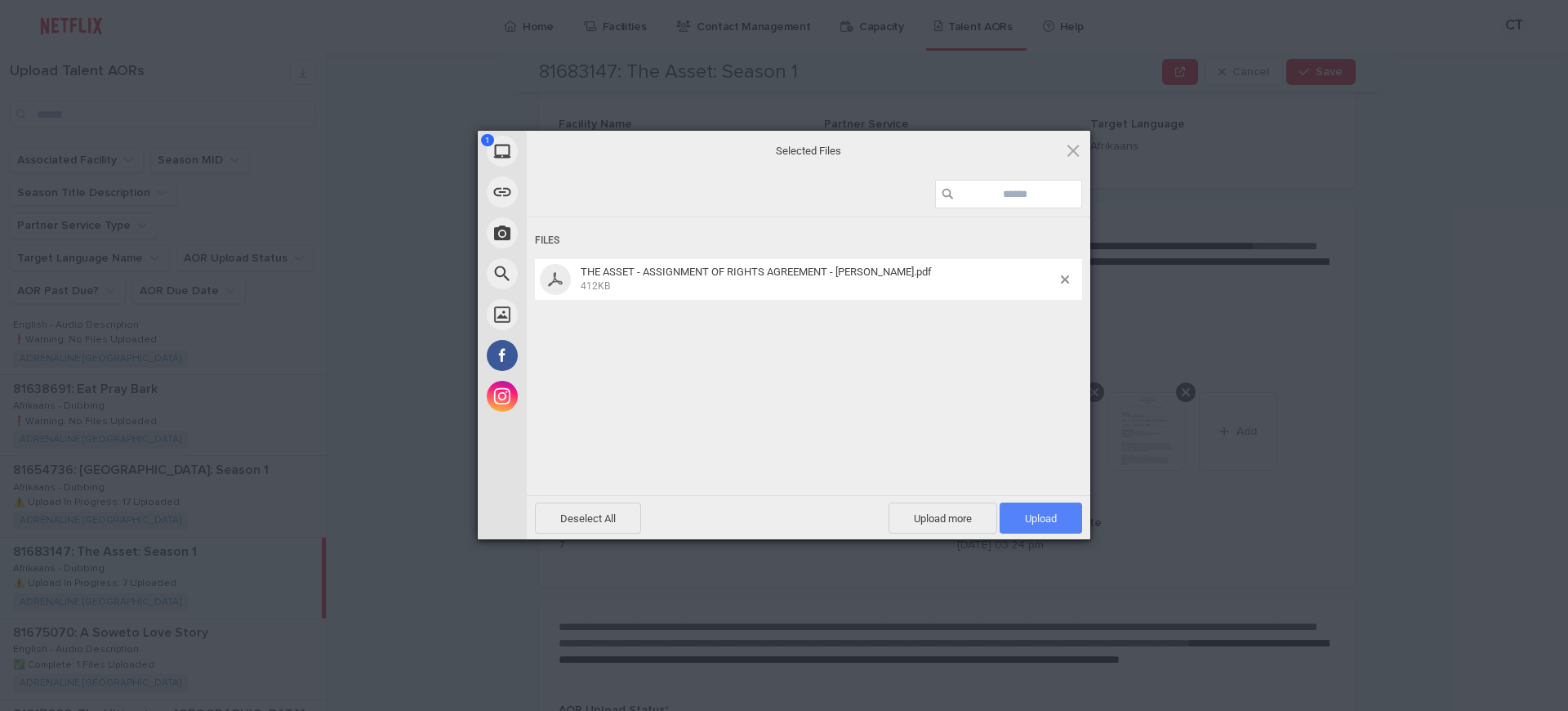
click at [1049, 523] on span "Upload 1" at bounding box center [1040, 518] width 31 height 12
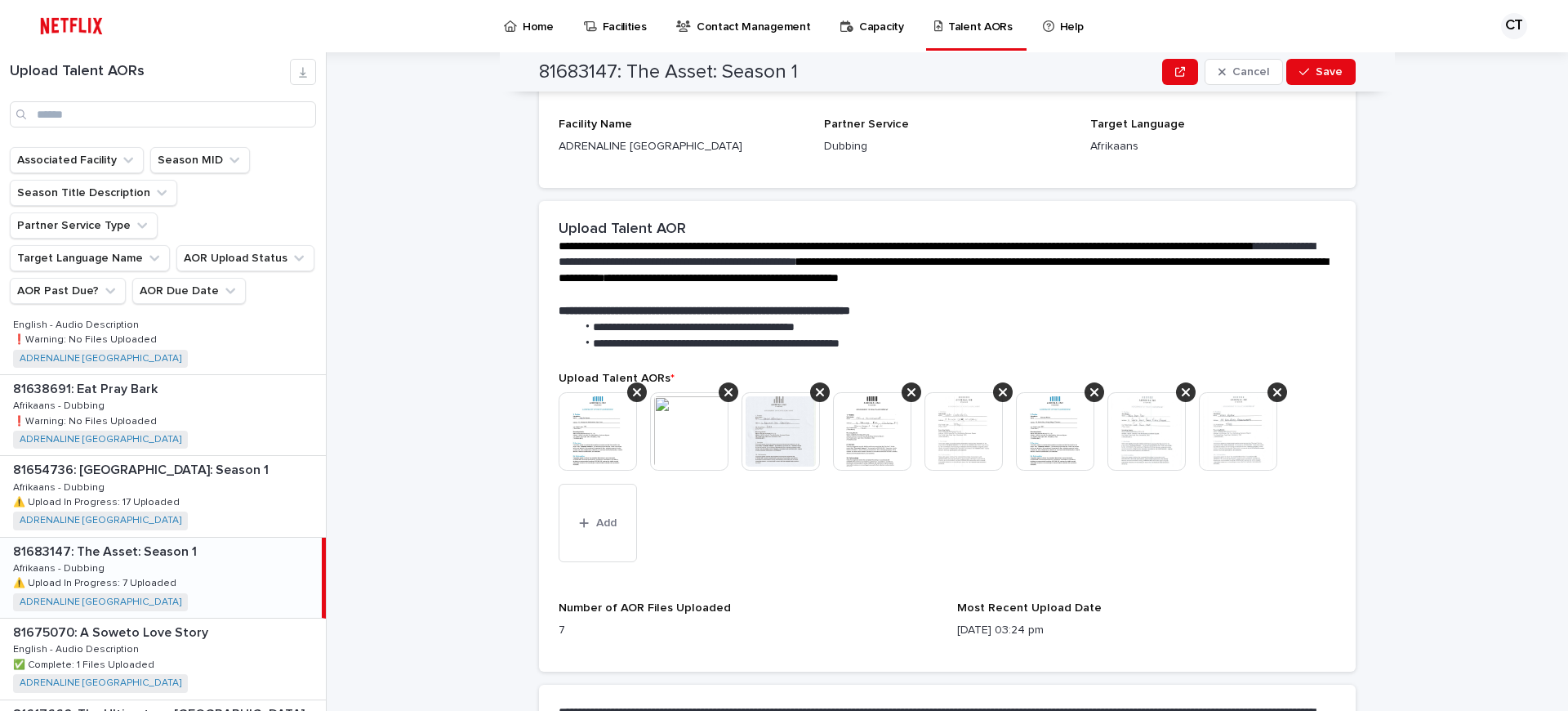
scroll to position [317, 0]
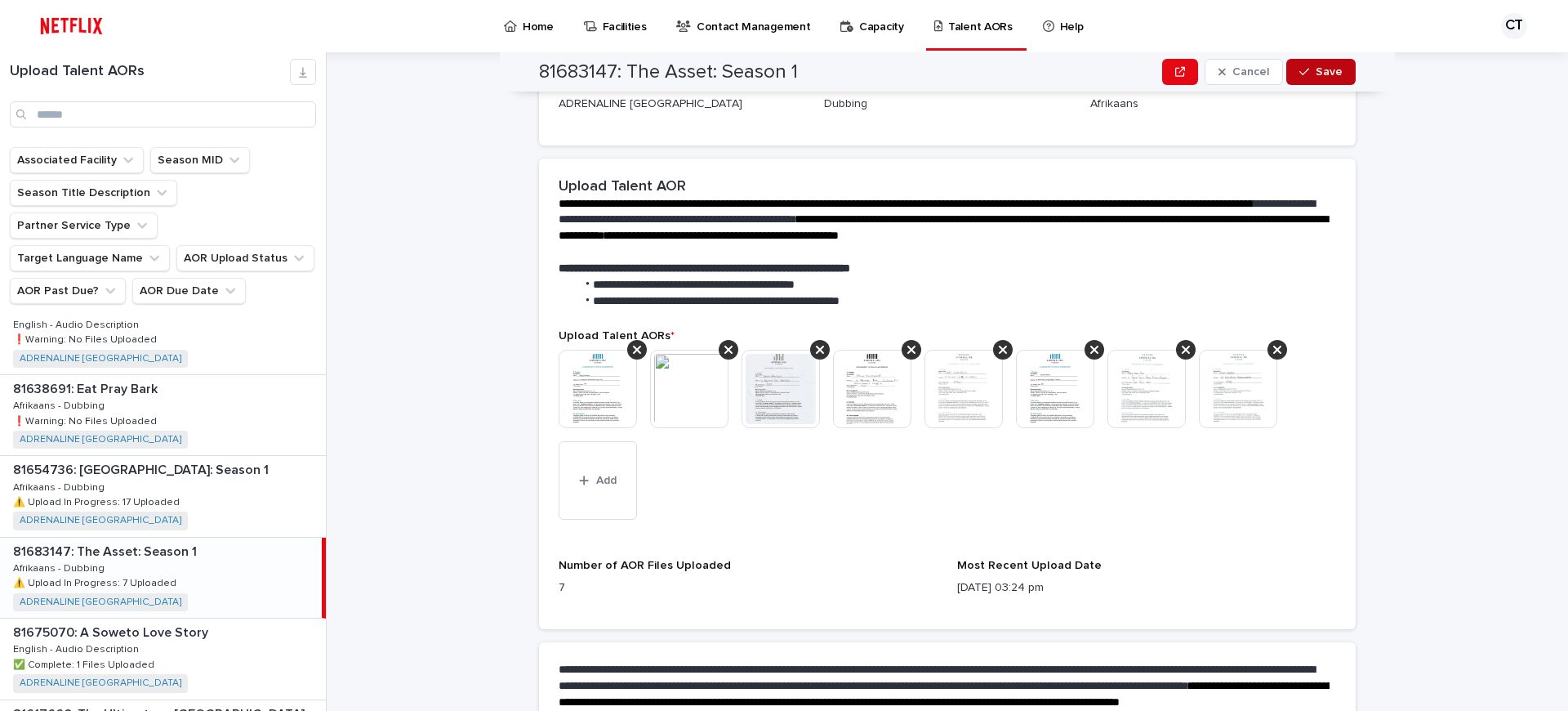
click at [1316, 67] on button "Save" at bounding box center [1321, 71] width 69 height 26
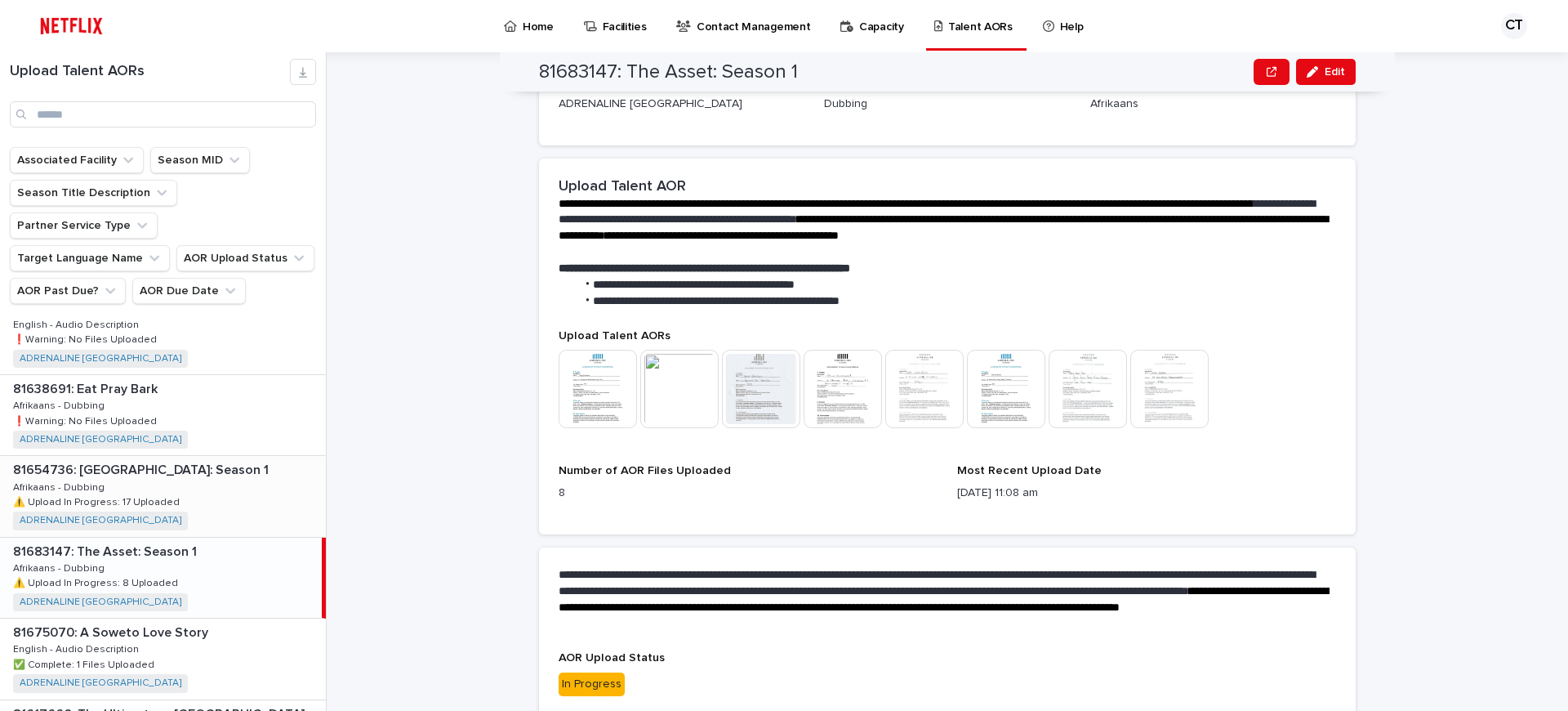
click at [140, 459] on p "81654736: [GEOGRAPHIC_DATA]: Season 1" at bounding box center [143, 468] width 259 height 19
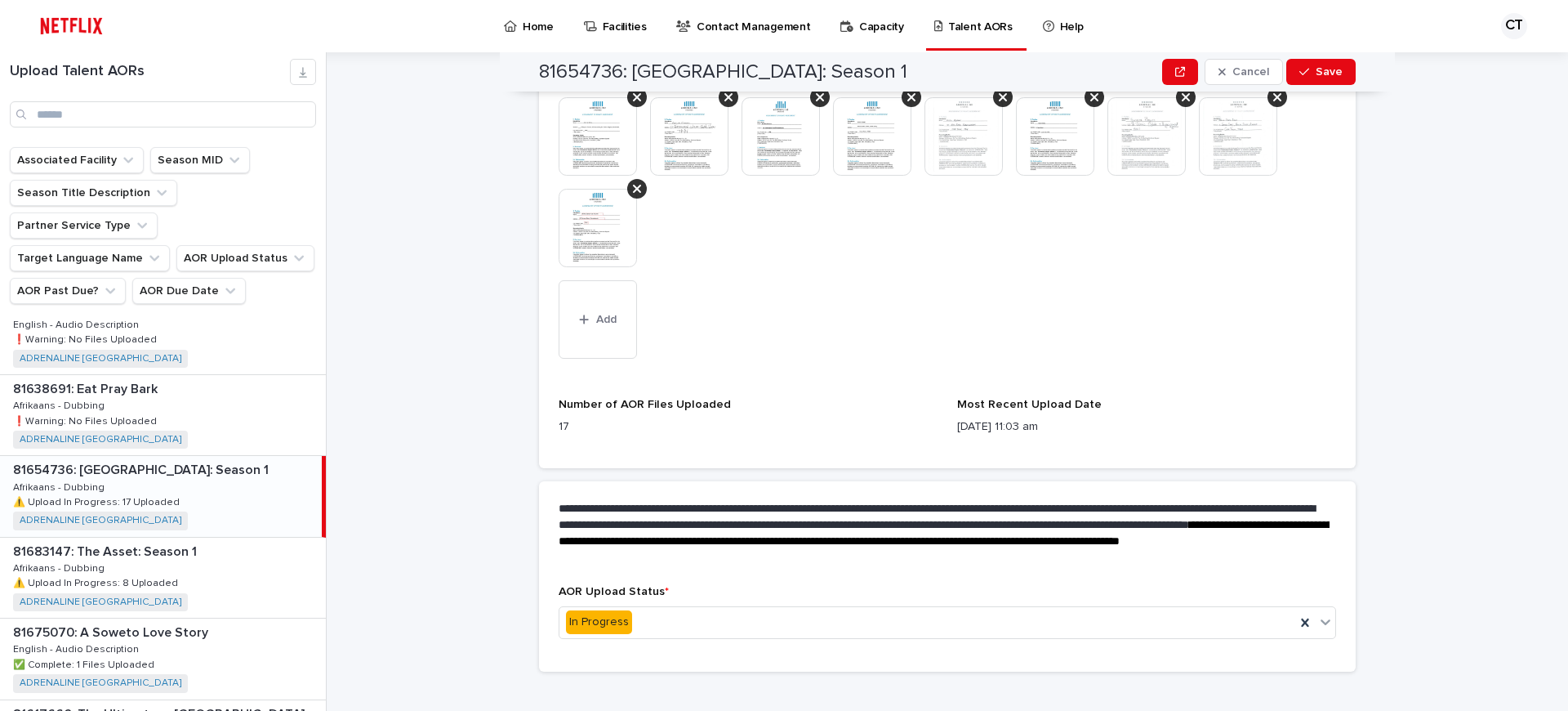
scroll to position [681, 0]
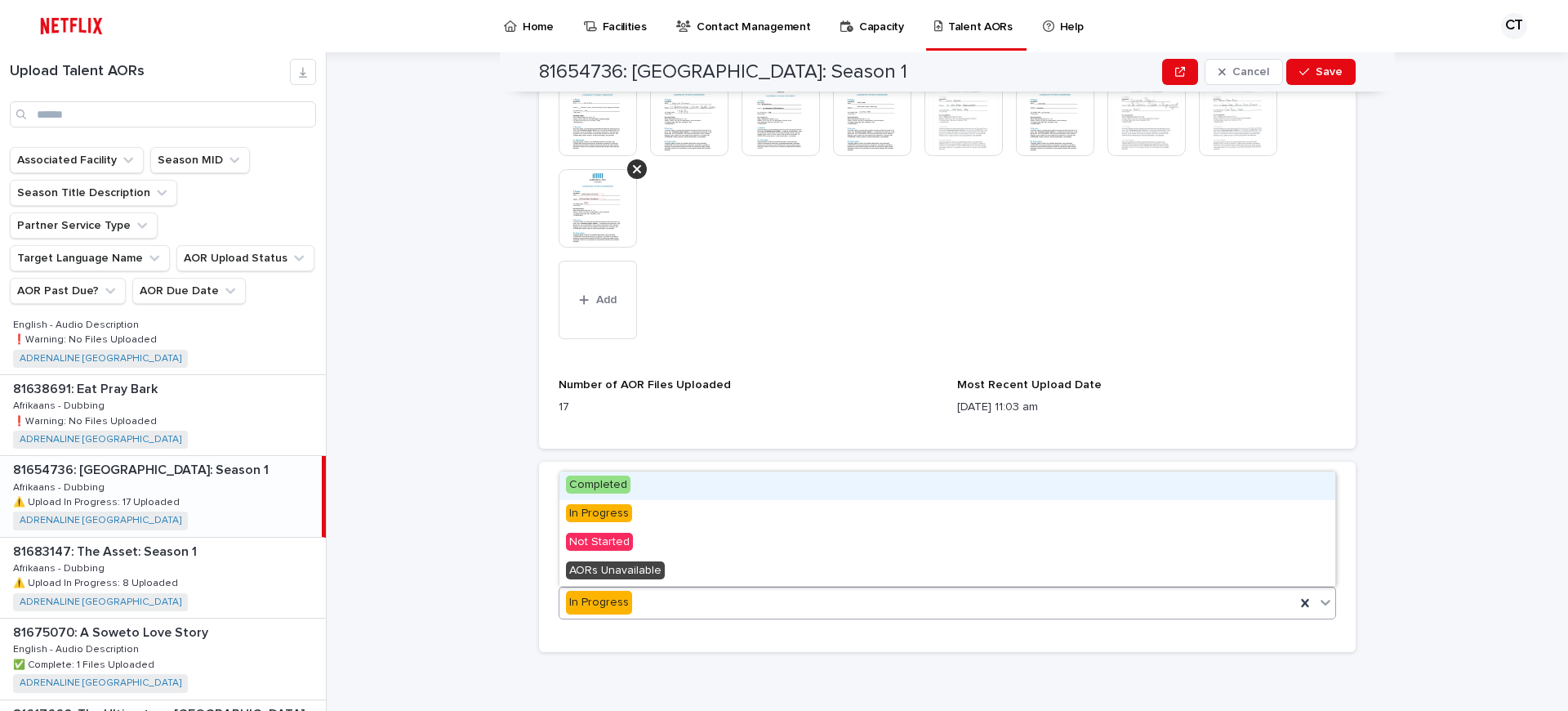
click at [684, 603] on div "In Progress" at bounding box center [927, 602] width 735 height 27
click at [615, 484] on span "Completed" at bounding box center [598, 484] width 65 height 18
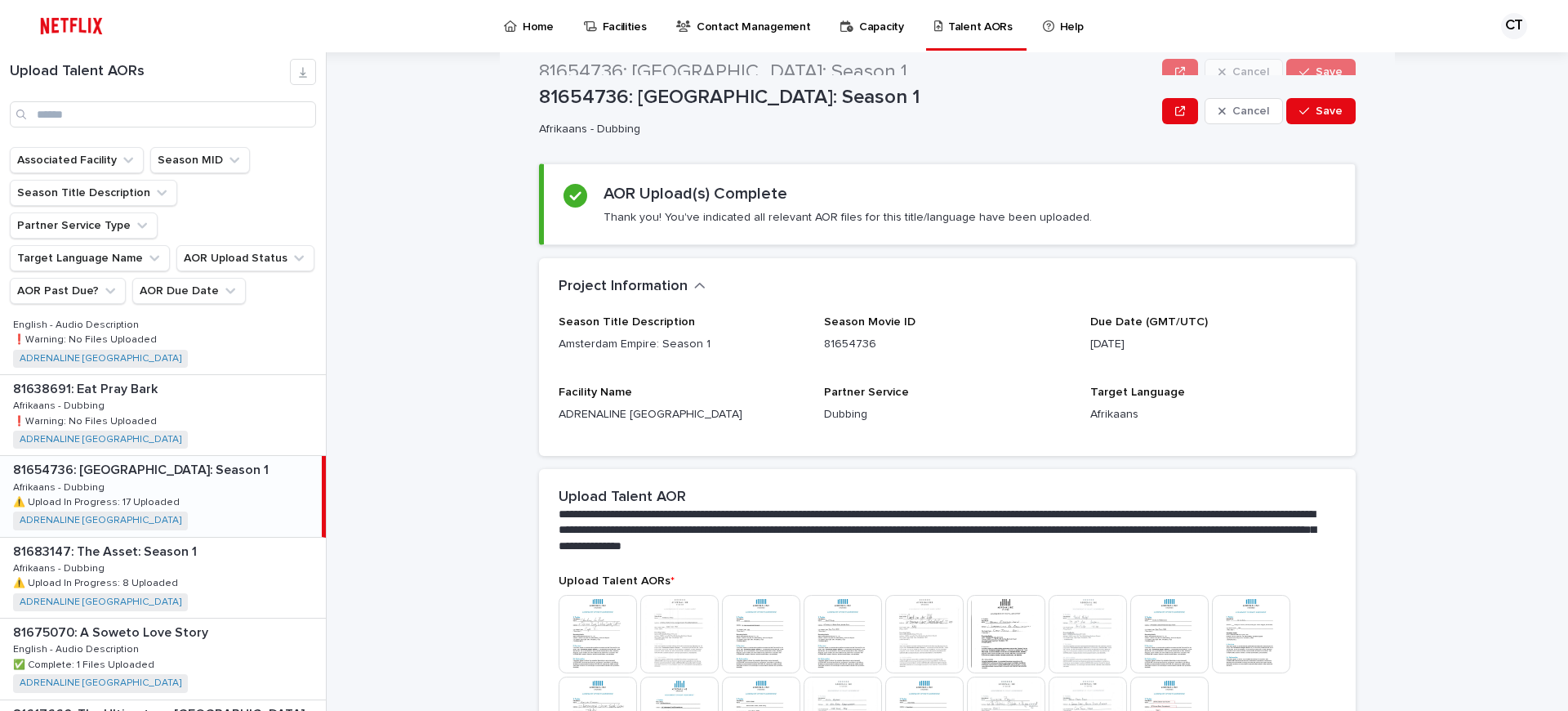
scroll to position [0, 0]
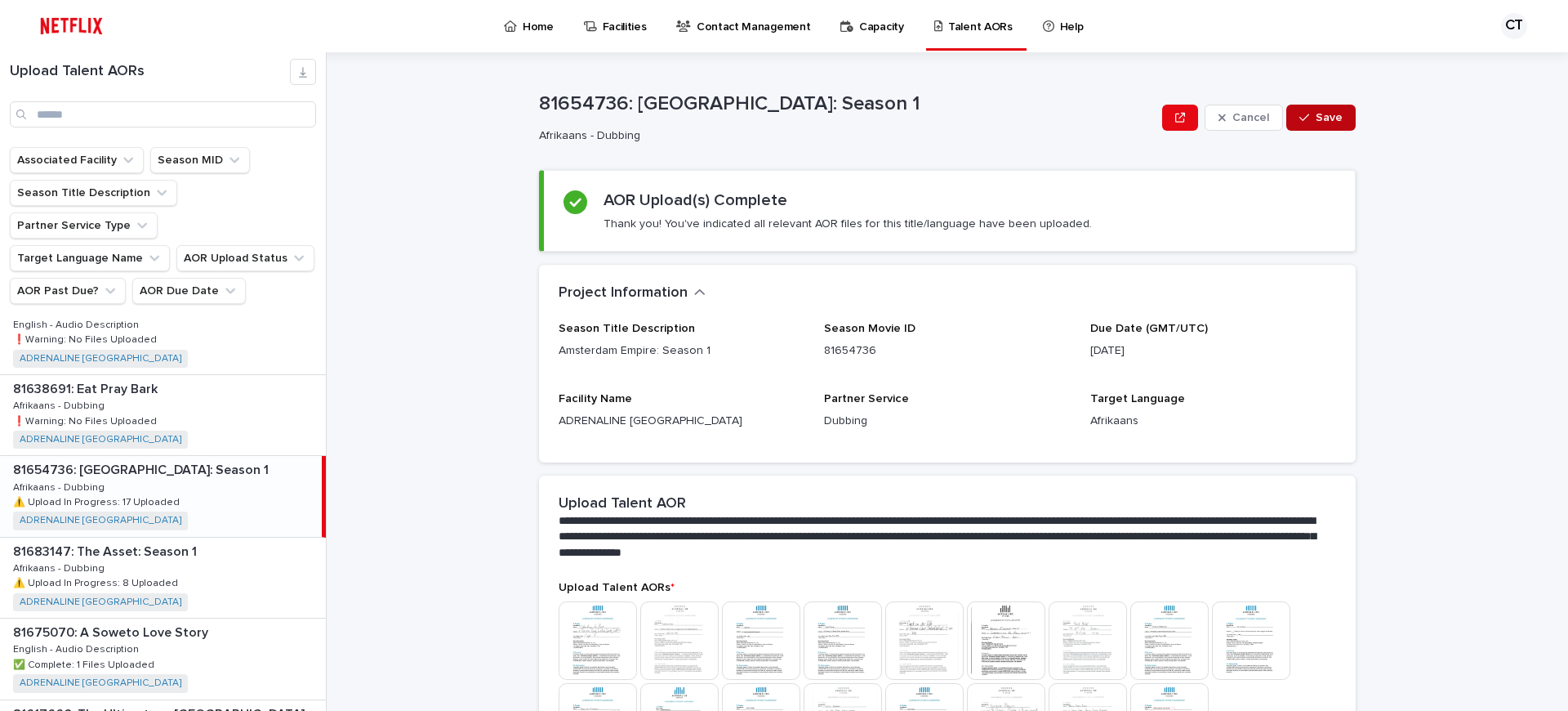
click at [1329, 116] on span "Save" at bounding box center [1329, 118] width 27 height 11
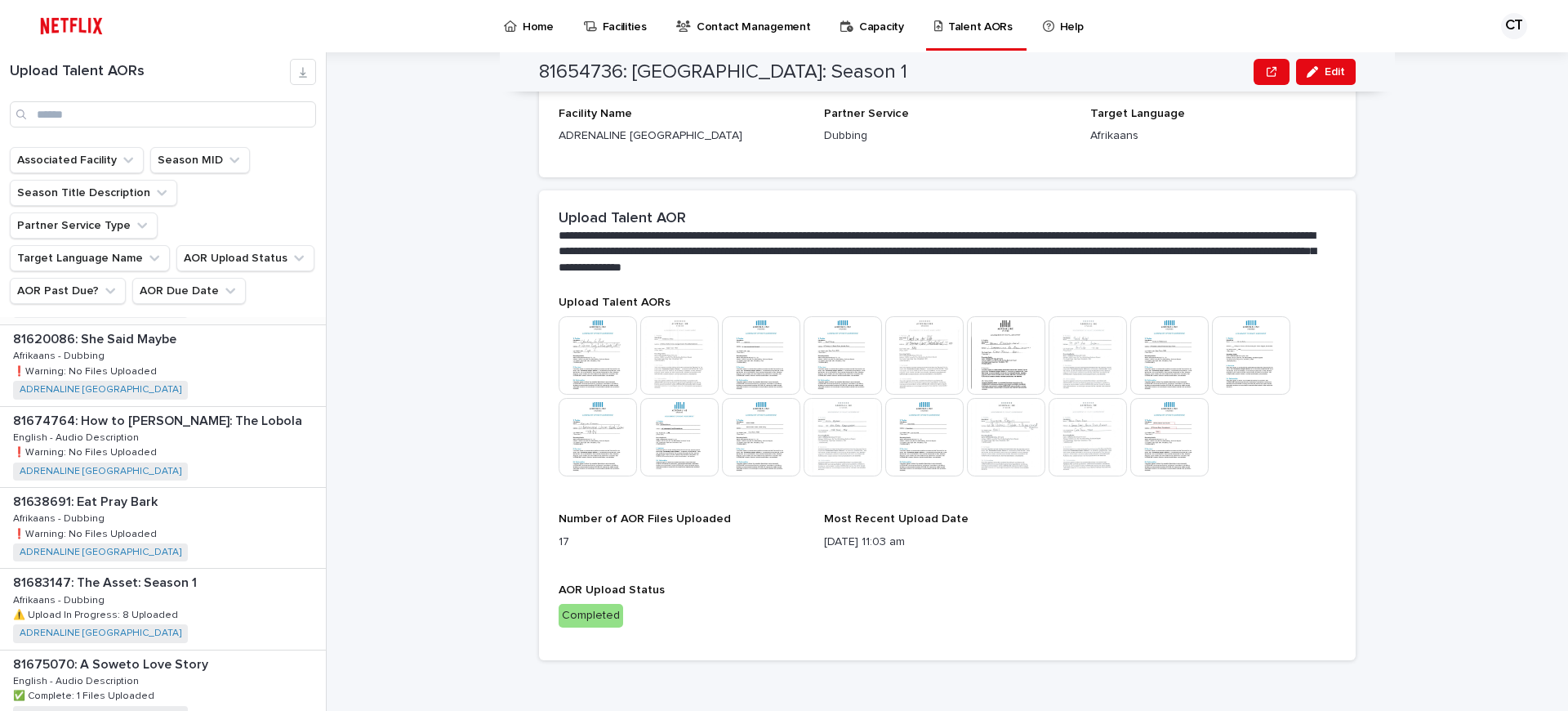
scroll to position [254, 0]
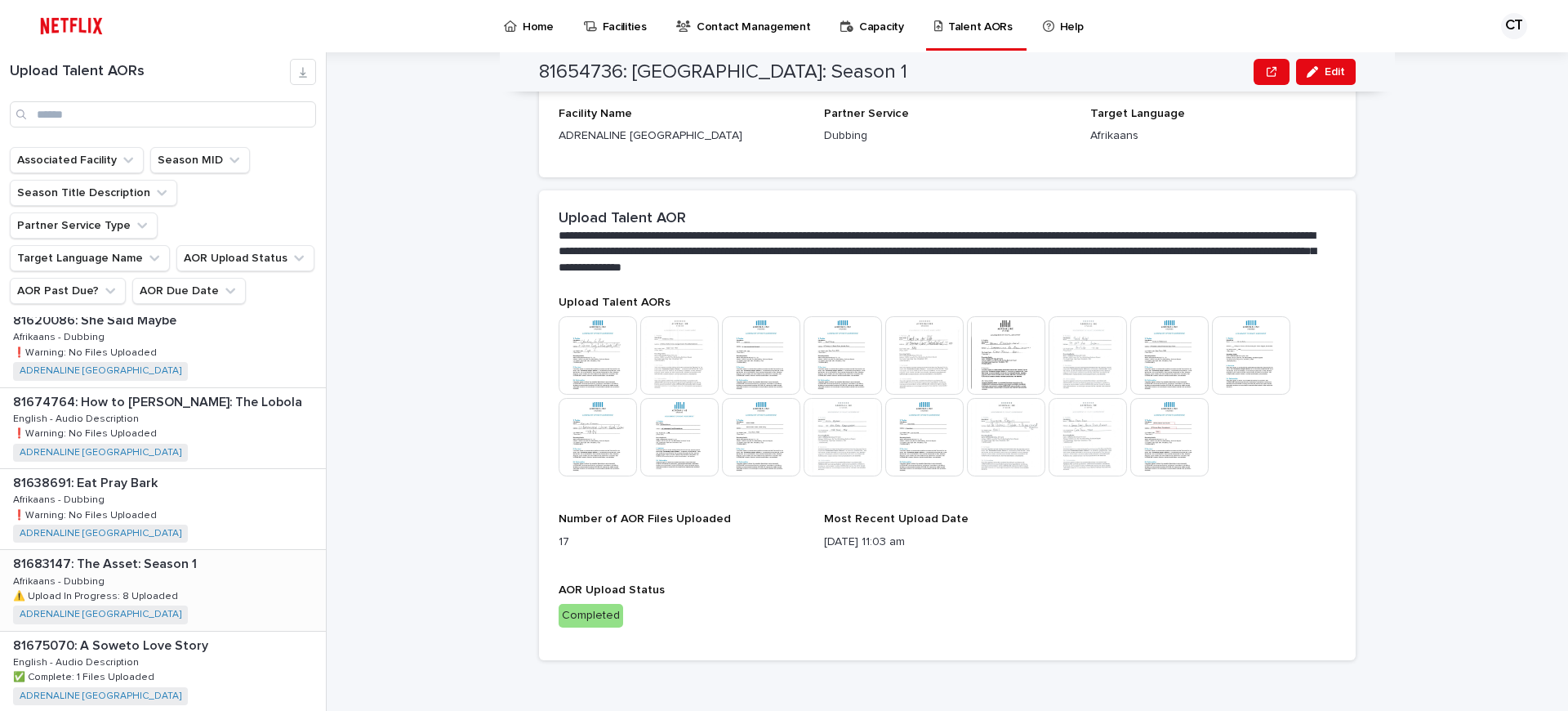
click at [201, 550] on div "81683147: The Asset: Season 1 81683147: The Asset: Season 1 Afrikaans - Dubbing…" at bounding box center [163, 590] width 325 height 80
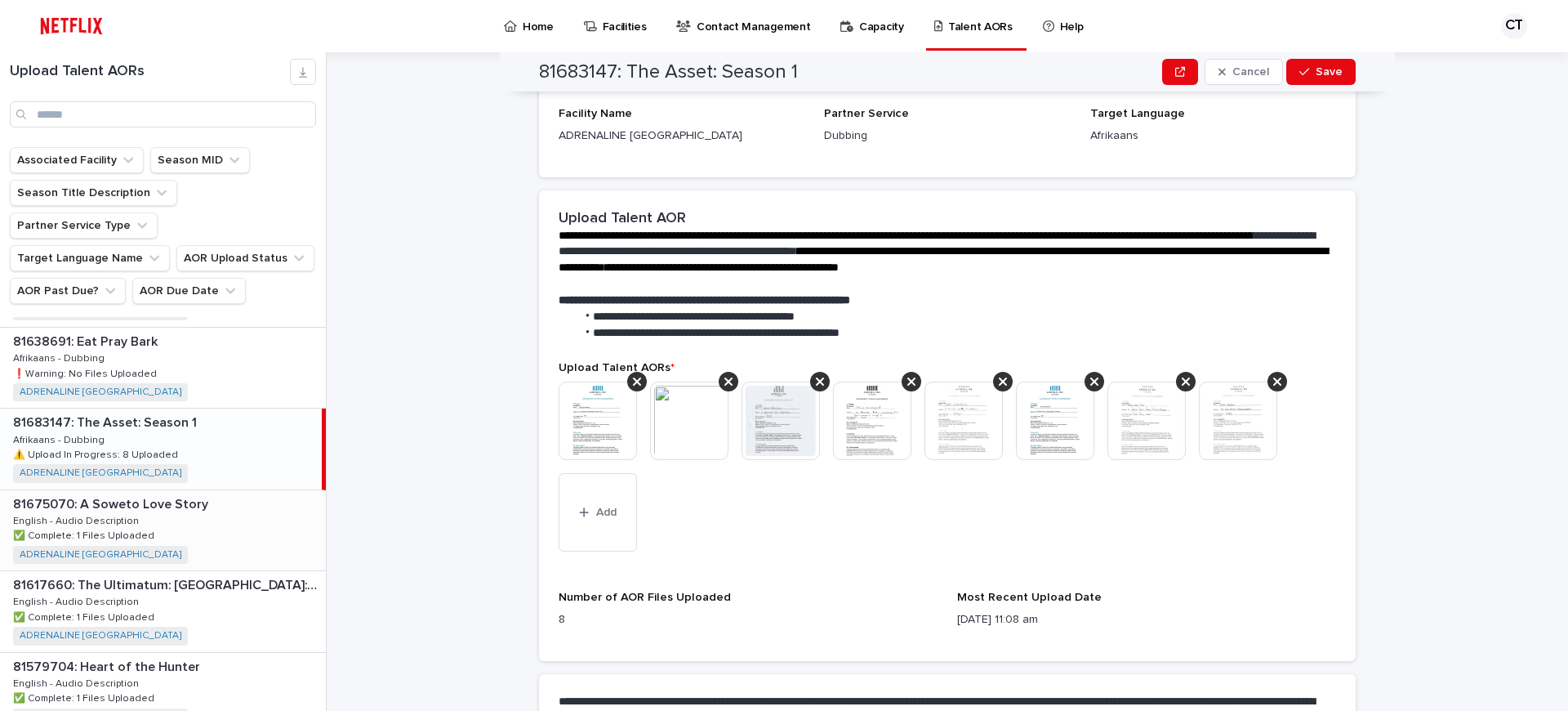
scroll to position [398, 0]
